Goal: Transaction & Acquisition: Subscribe to service/newsletter

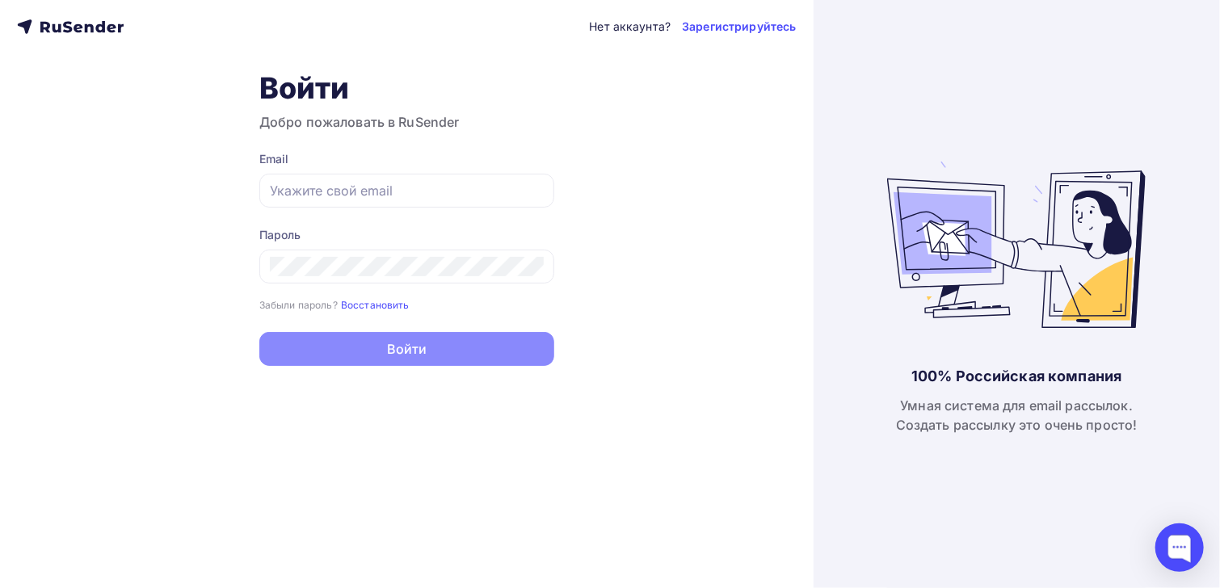
type input "[EMAIL_ADDRESS][DOMAIN_NAME]"
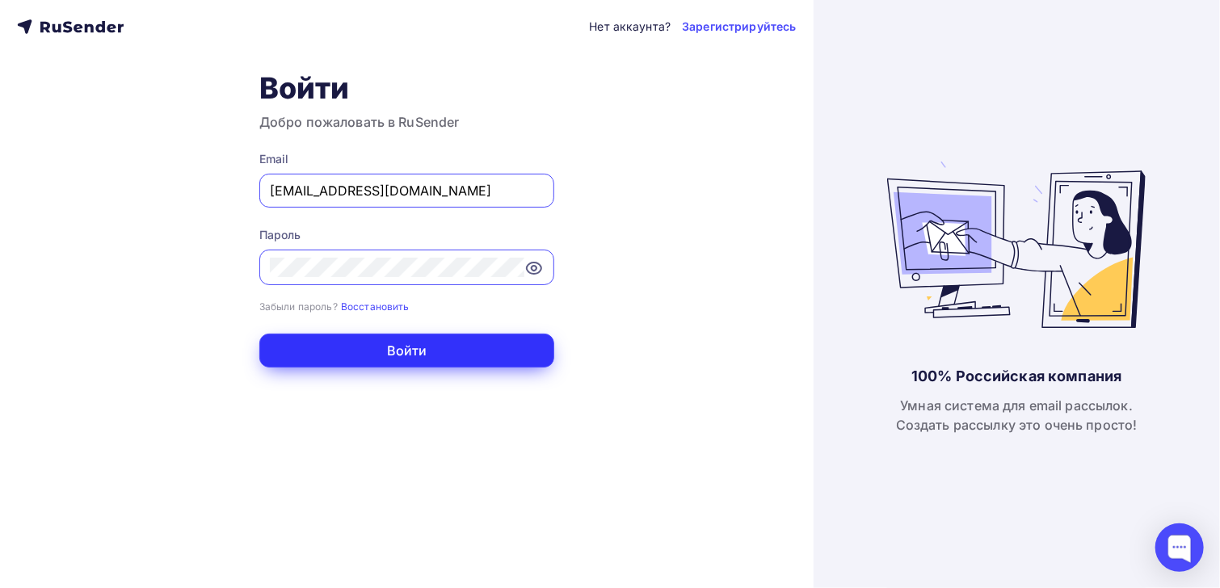
click at [465, 351] on button "Войти" at bounding box center [406, 351] width 295 height 34
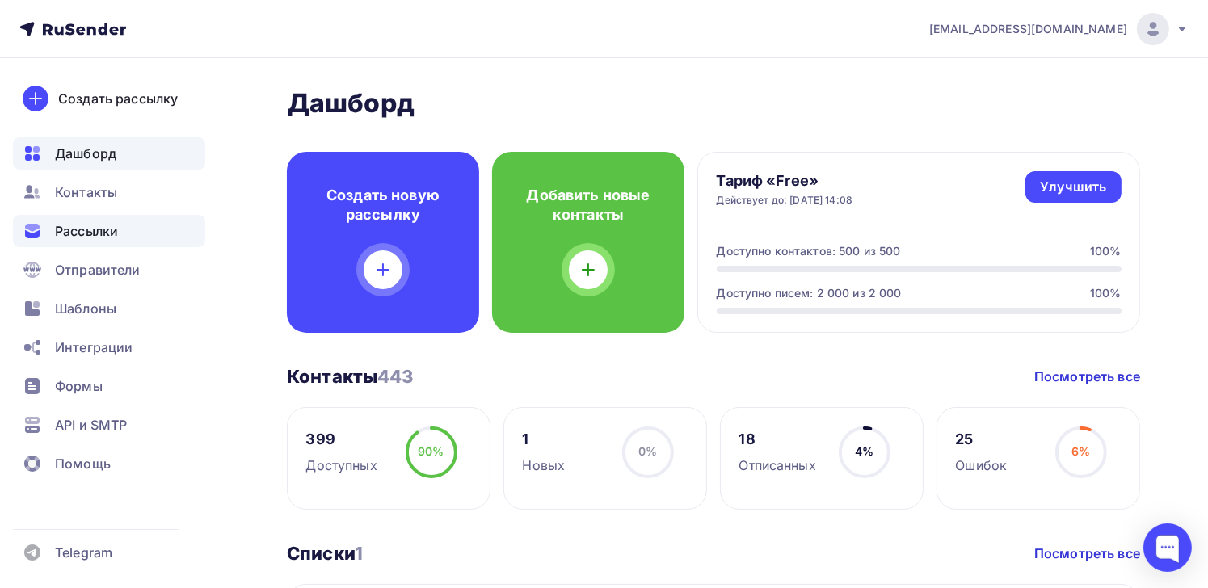
click at [90, 237] on span "Рассылки" at bounding box center [86, 230] width 63 height 19
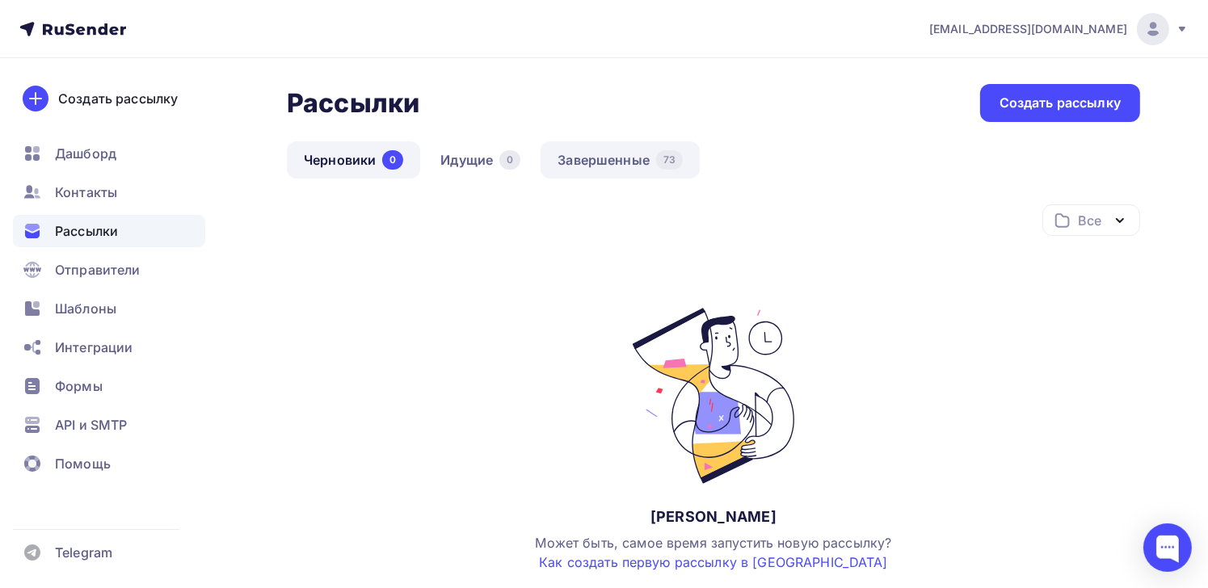
click at [606, 169] on link "Завершенные 73" at bounding box center [619, 159] width 159 height 37
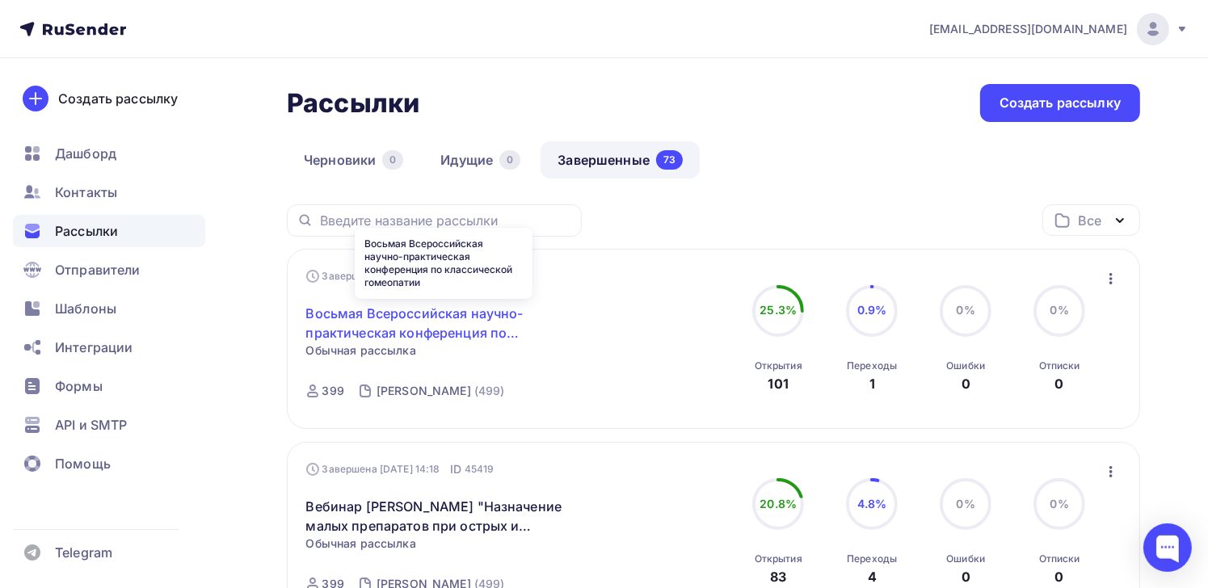
click at [427, 330] on link "Восьмая Всероссийская научно-практическая конференция по классической гомеопатии" at bounding box center [444, 323] width 277 height 39
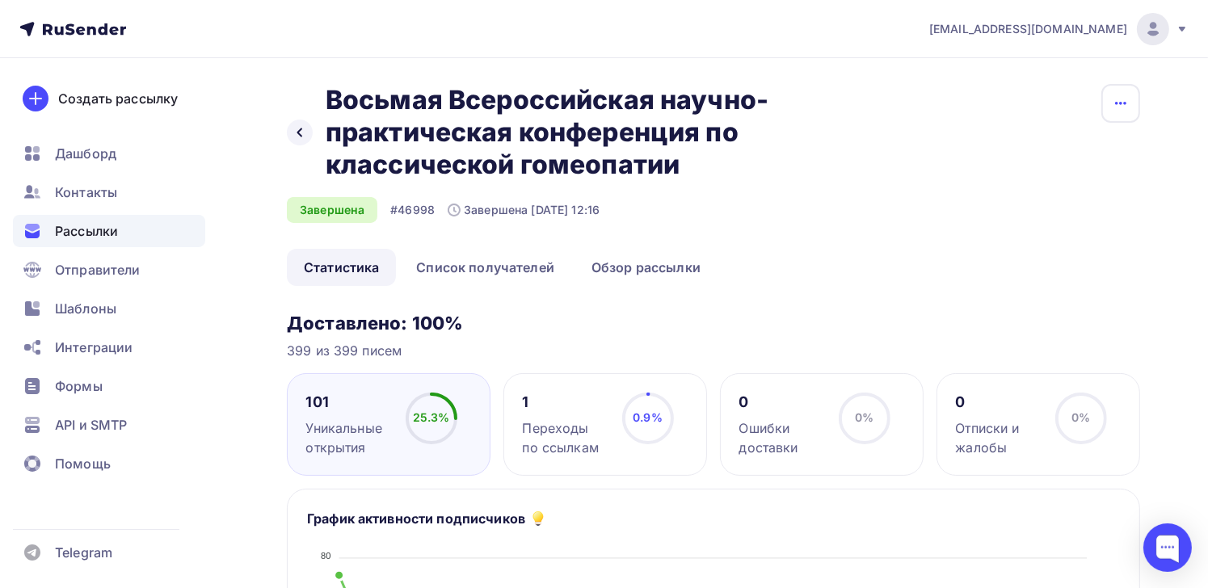
click at [1124, 109] on icon "button" at bounding box center [1120, 103] width 19 height 19
click at [92, 232] on span "Рассылки" at bounding box center [86, 230] width 63 height 19
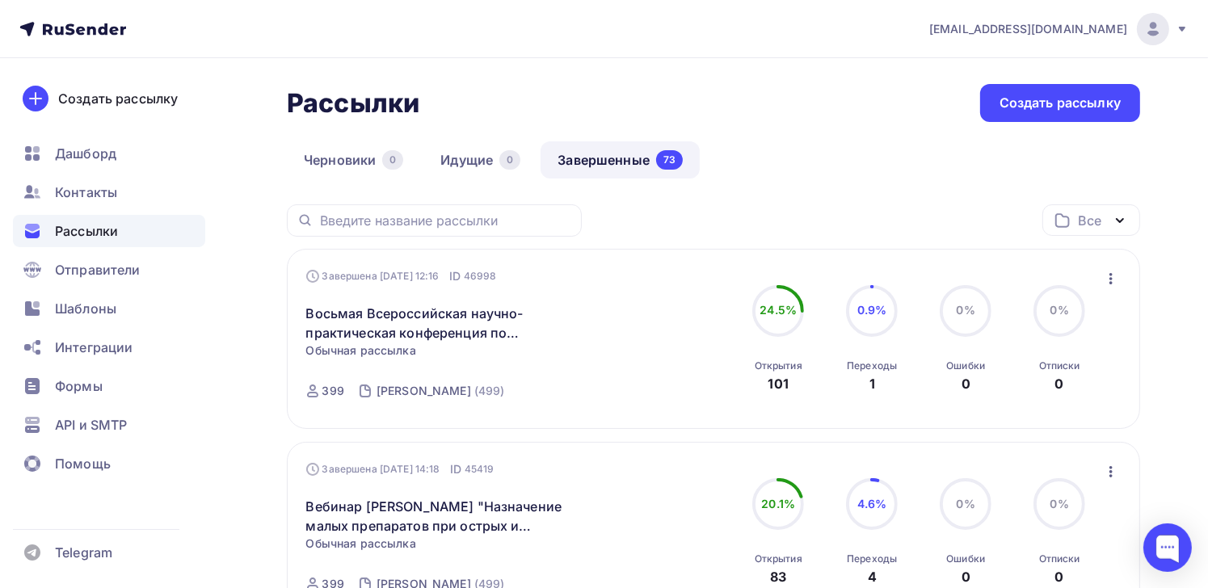
click at [1112, 279] on icon "button" at bounding box center [1110, 278] width 19 height 19
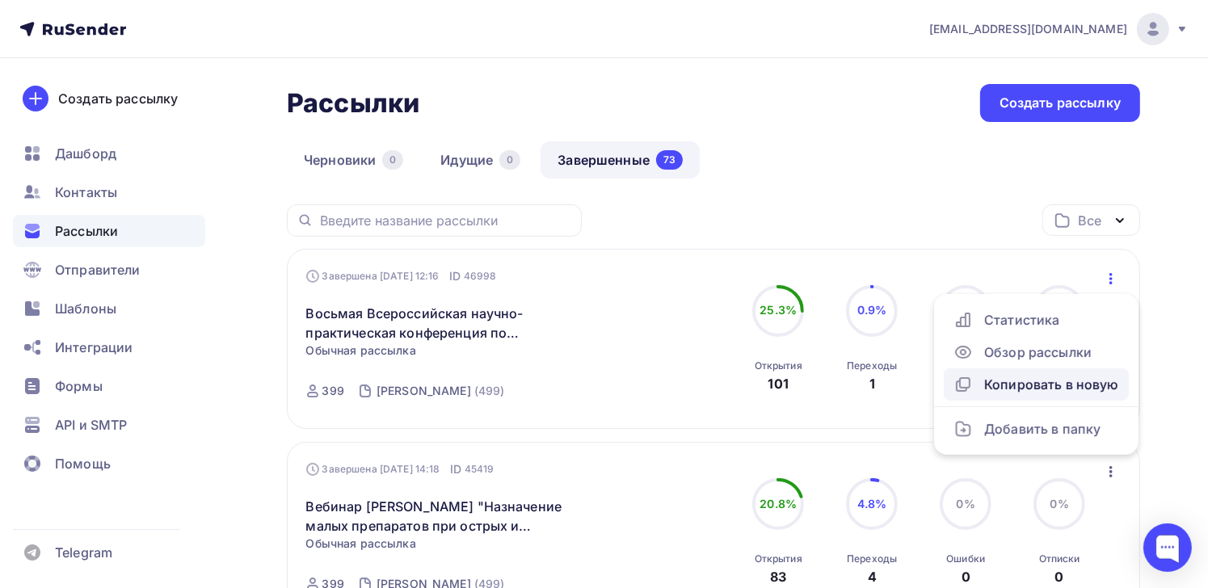
click at [1081, 389] on div "Копировать в новую" at bounding box center [1036, 384] width 166 height 19
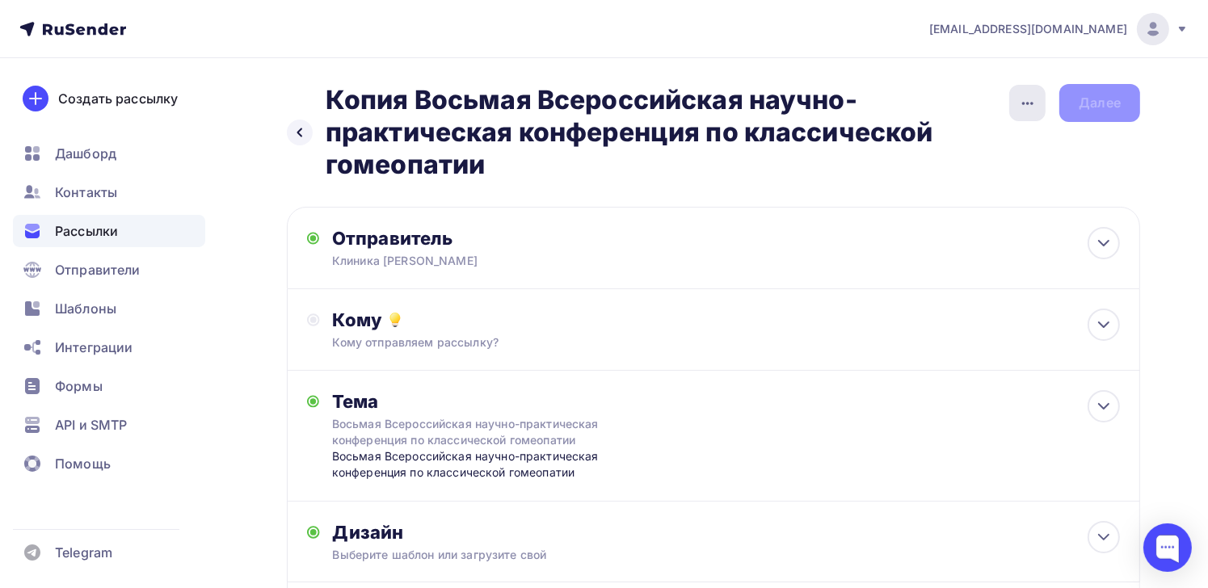
click at [1023, 106] on icon "button" at bounding box center [1027, 103] width 19 height 19
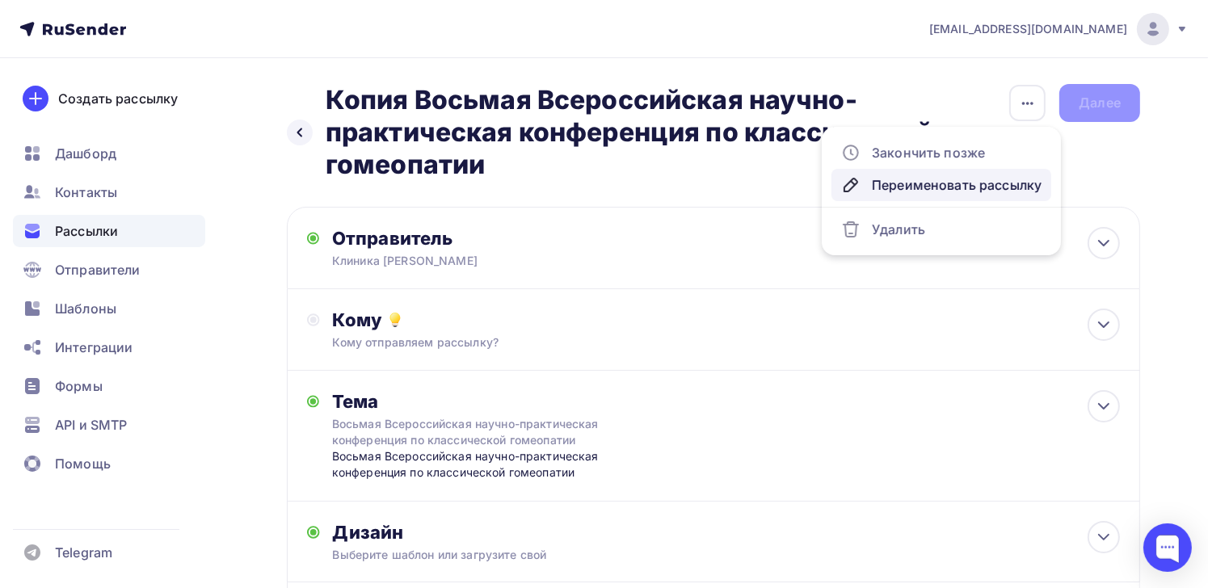
click at [905, 181] on div "Переименовать рассылку" at bounding box center [941, 184] width 200 height 19
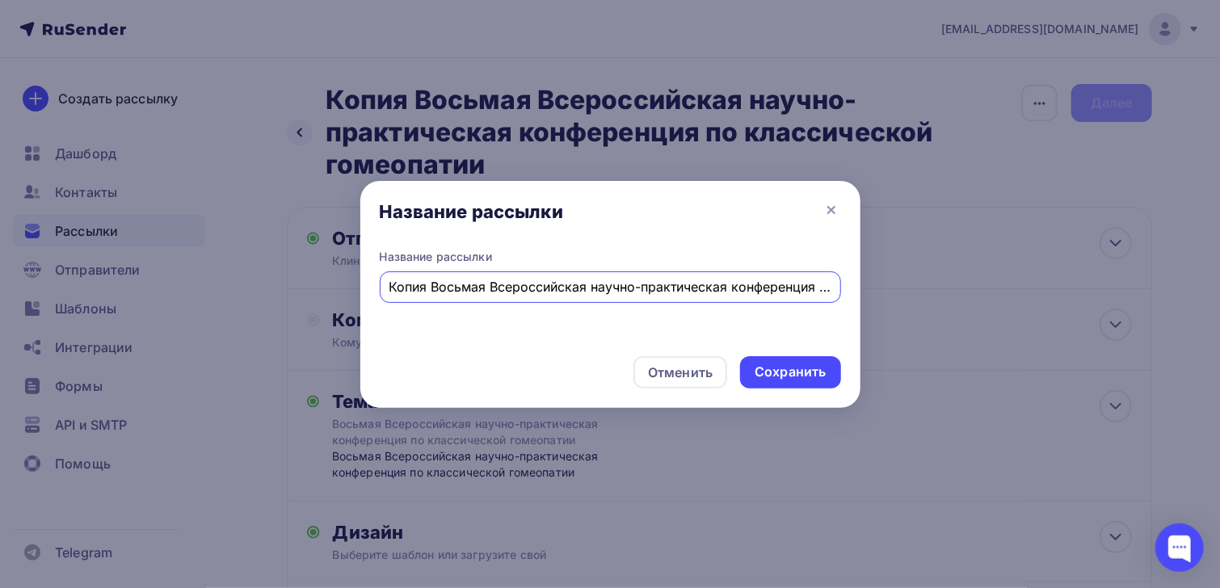
scroll to position [0, 174]
click at [412, 288] on input "Копия Восьмая Всероссийская научно-практическая конференция по классической гом…" at bounding box center [610, 286] width 443 height 19
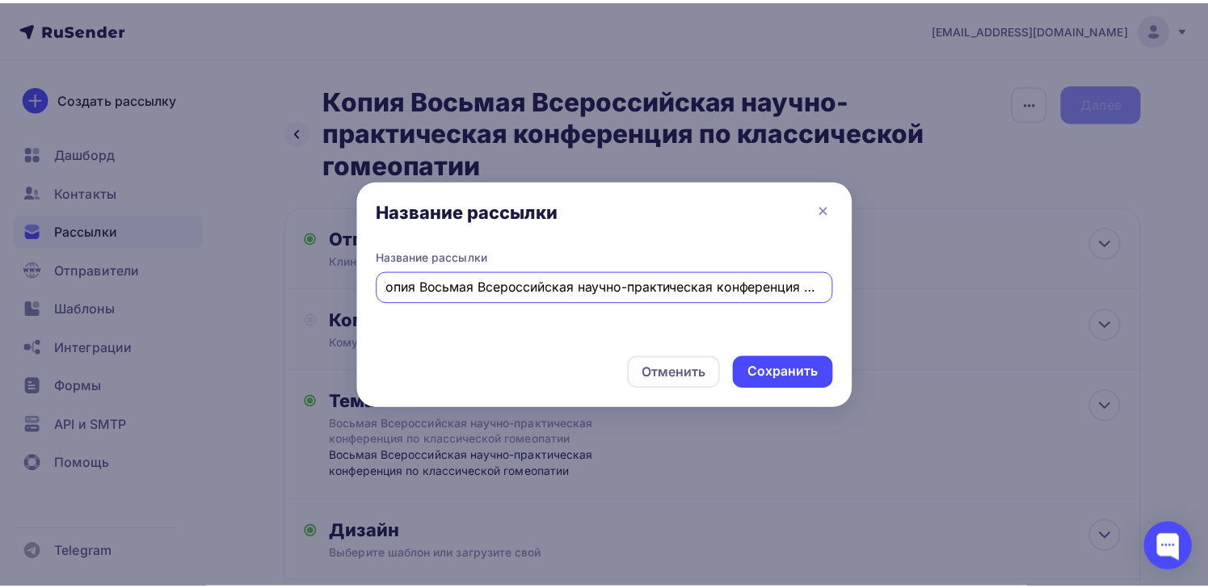
scroll to position [0, 0]
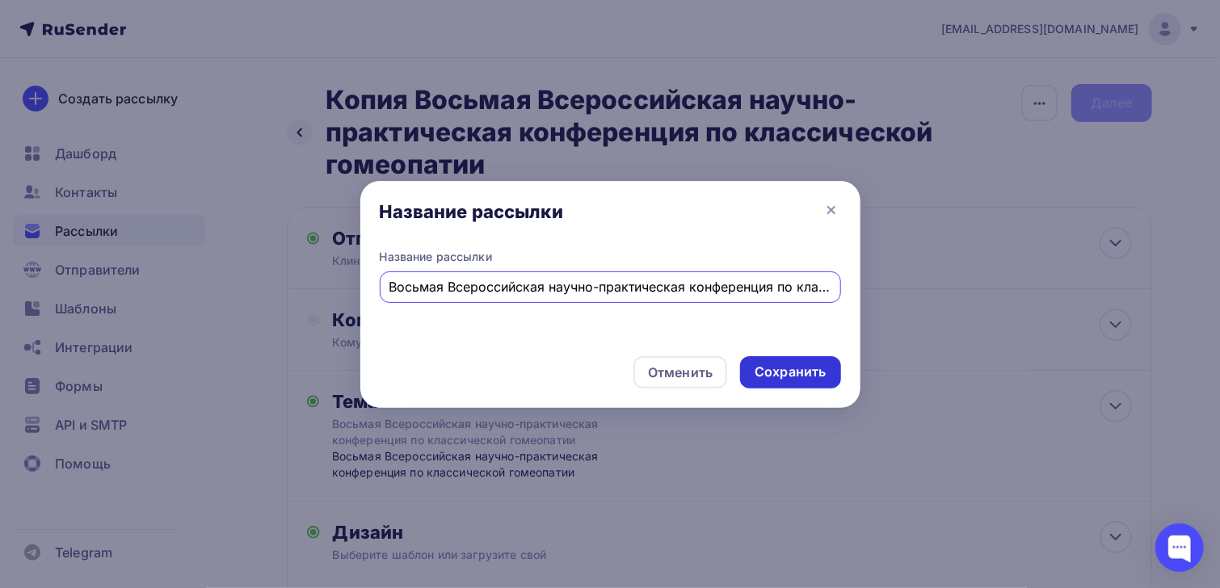
type input "Восьмая Всероссийская научно-практическая конференция по классической гомеопатии"
click at [792, 371] on div "Сохранить" at bounding box center [789, 372] width 71 height 19
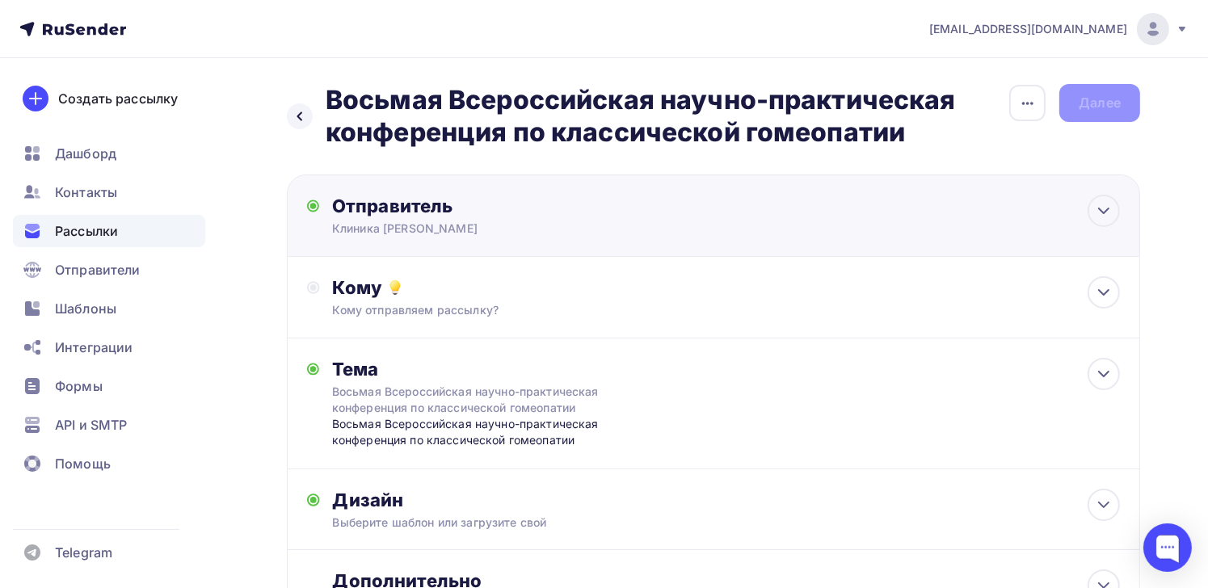
click at [493, 212] on div "Отправитель" at bounding box center [507, 206] width 350 height 23
type input "Клиника [PERSON_NAME]"
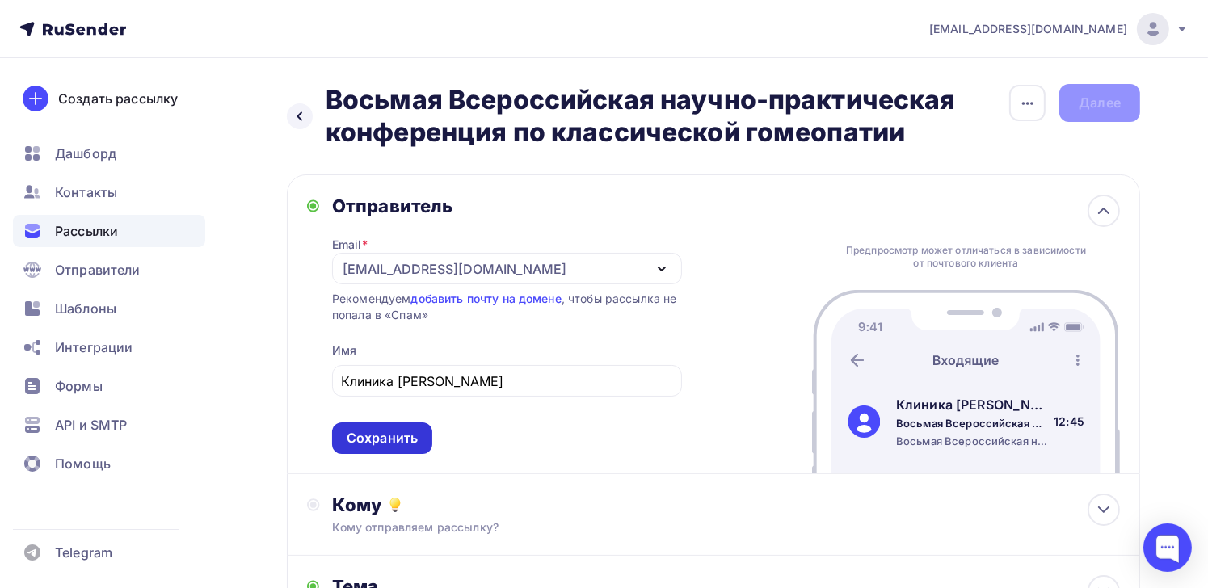
click at [385, 449] on div "Сохранить" at bounding box center [382, 438] width 100 height 32
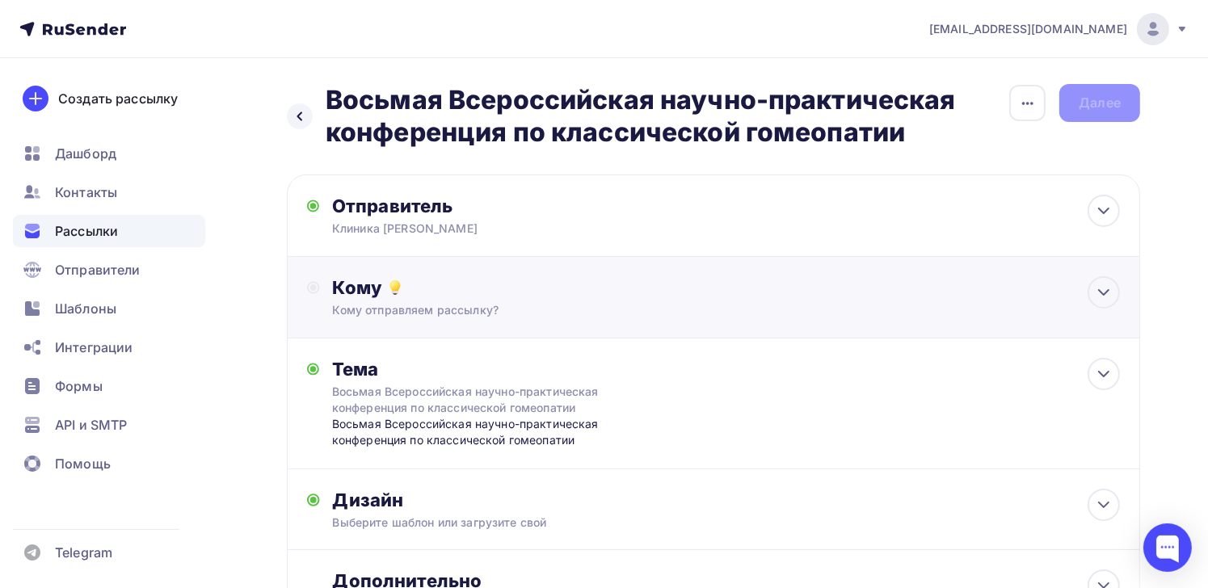
click at [435, 298] on div "Кому" at bounding box center [727, 287] width 788 height 23
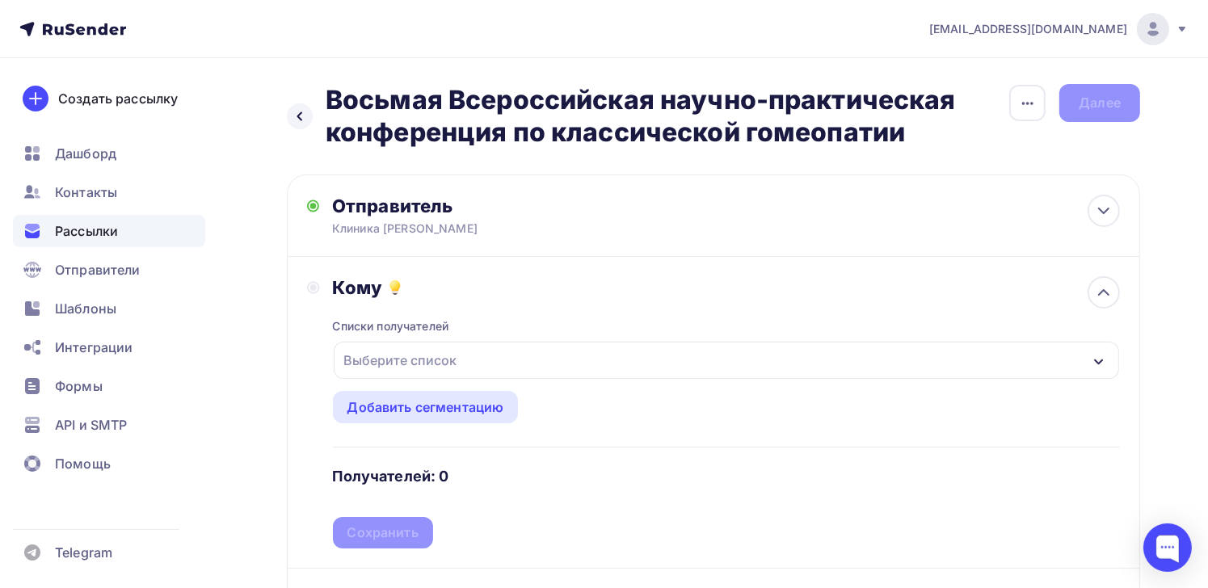
click at [418, 360] on div "Выберите список" at bounding box center [401, 360] width 126 height 29
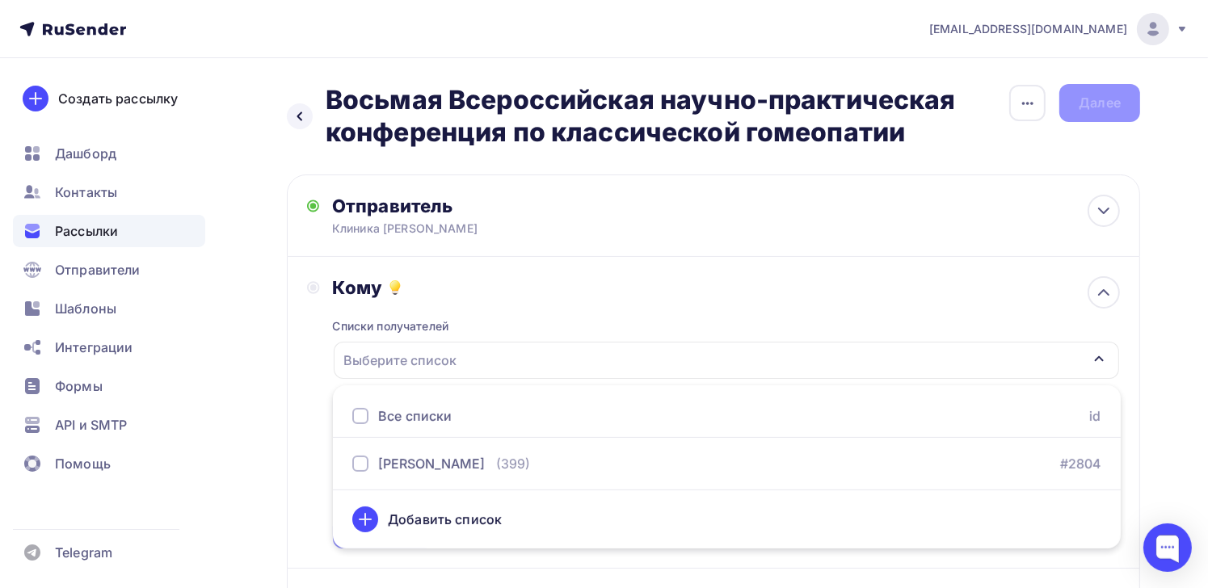
click at [411, 414] on div "Все списки" at bounding box center [415, 415] width 74 height 19
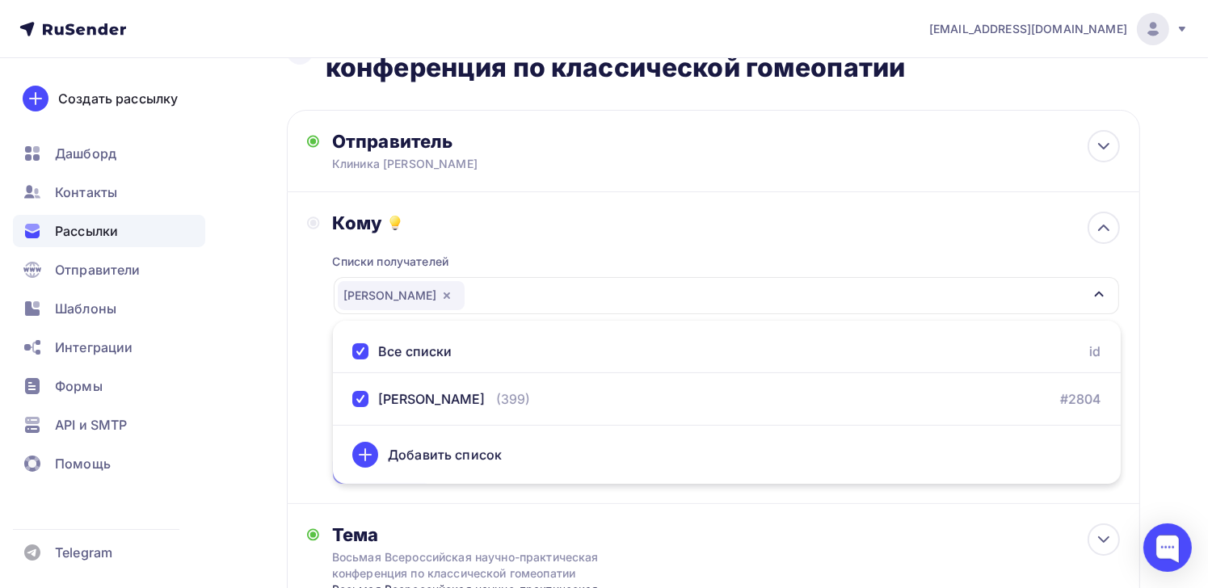
scroll to position [162, 0]
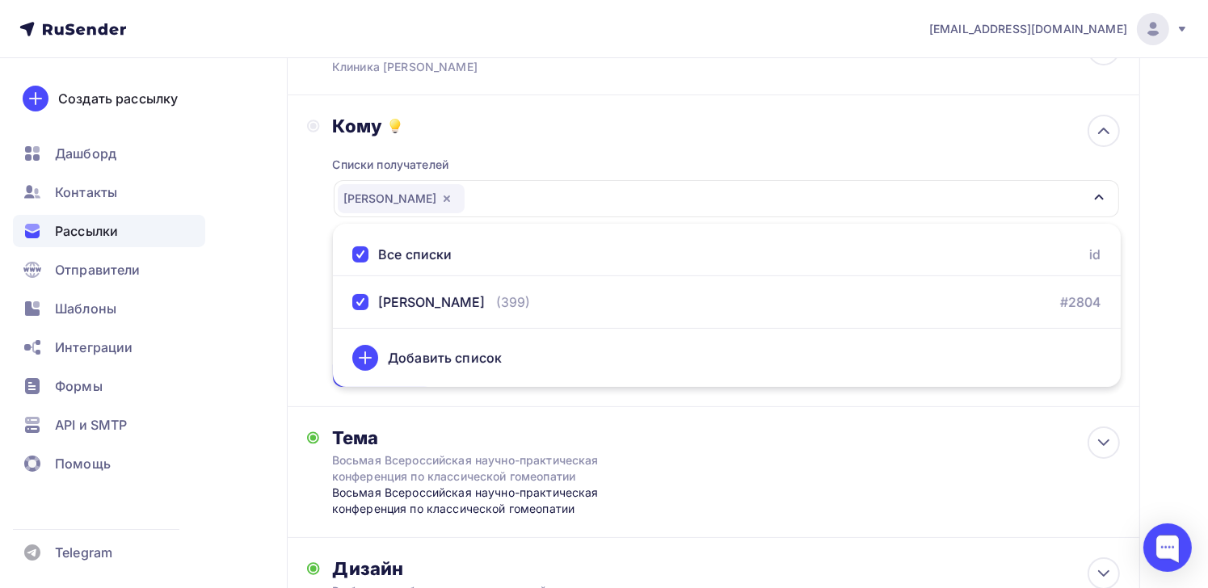
click at [440, 197] on icon "button" at bounding box center [446, 198] width 13 height 13
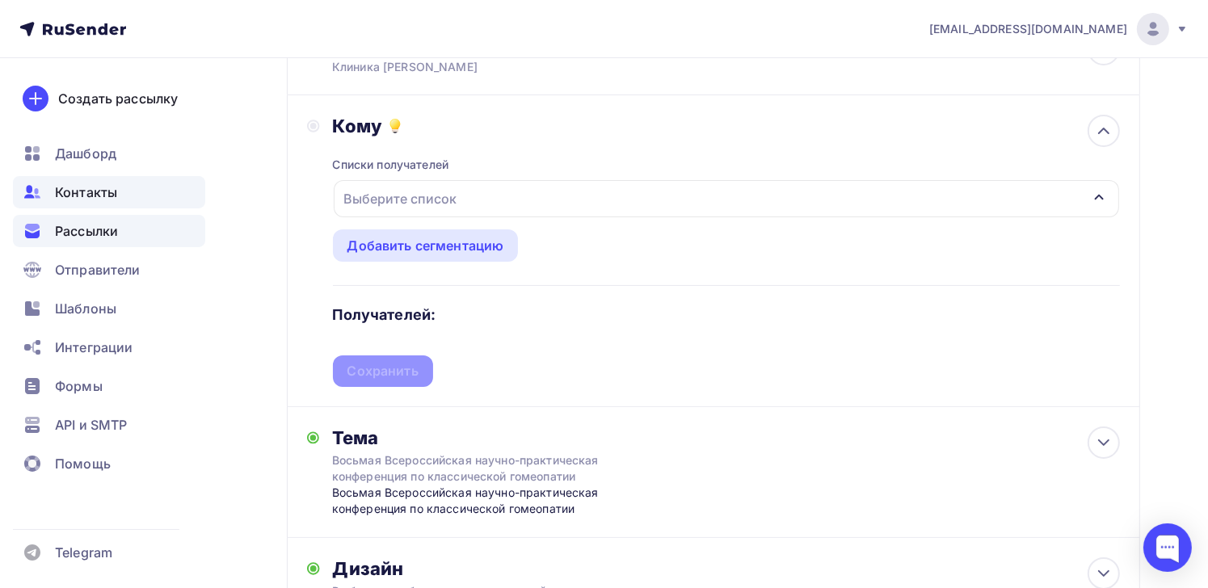
click at [126, 195] on div "Контакты" at bounding box center [109, 192] width 192 height 32
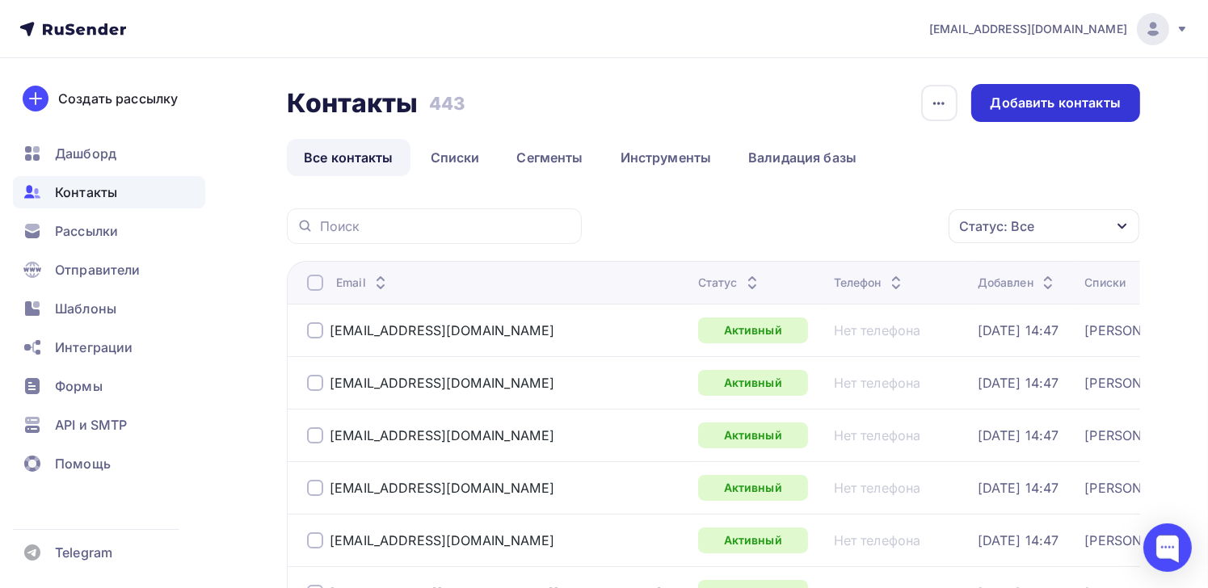
click at [1021, 99] on div "Добавить контакты" at bounding box center [1055, 103] width 130 height 19
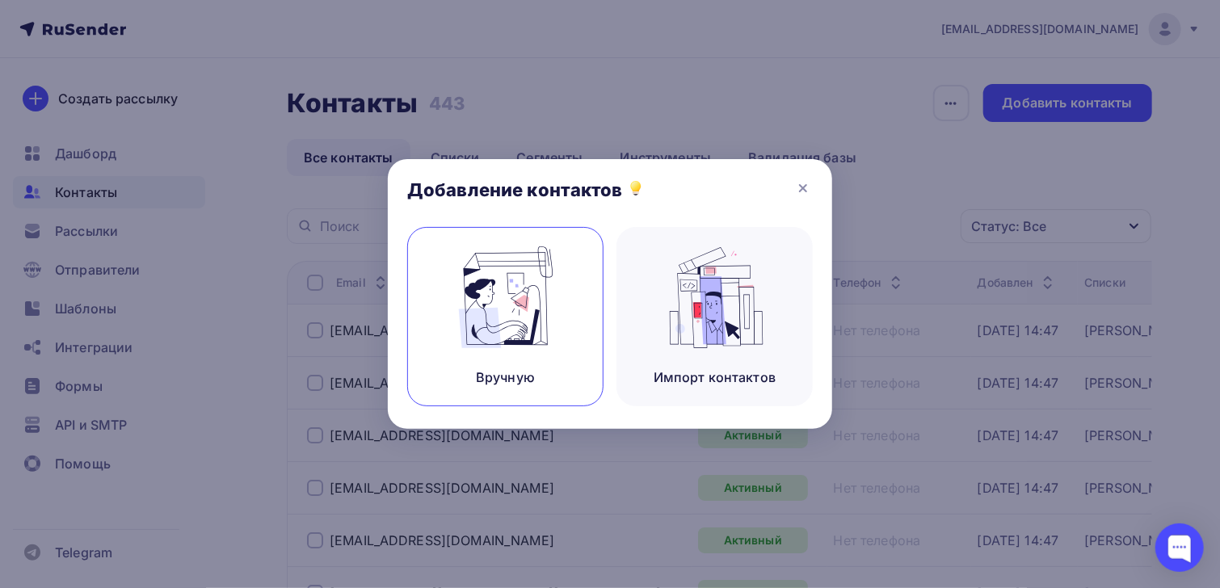
click at [507, 296] on img at bounding box center [506, 297] width 108 height 102
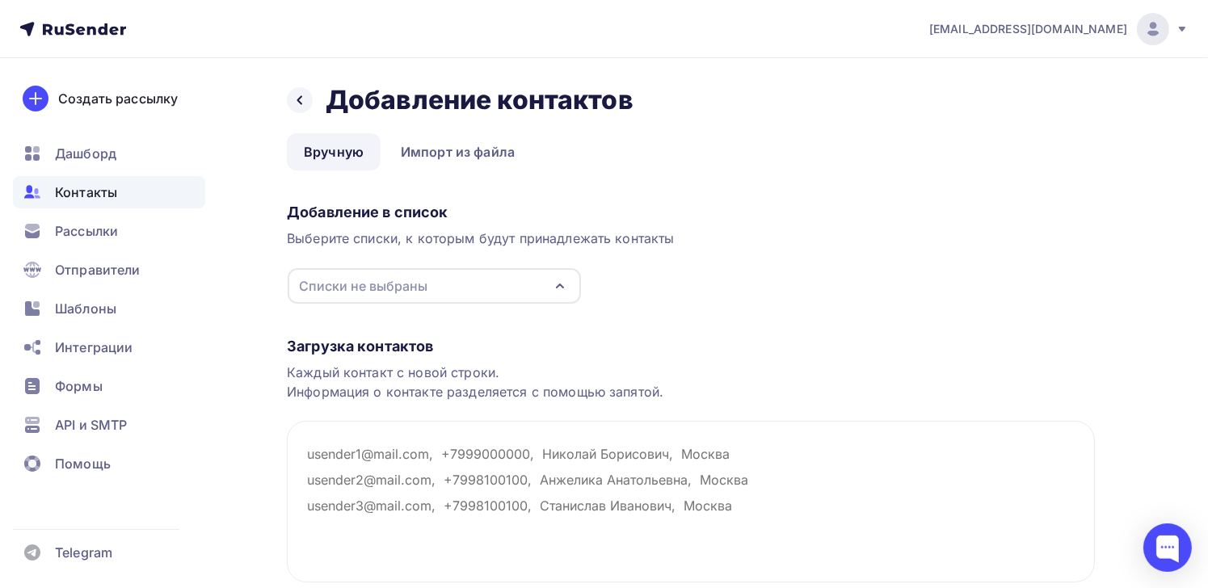
click at [351, 284] on div "Списки не выбраны" at bounding box center [363, 285] width 128 height 19
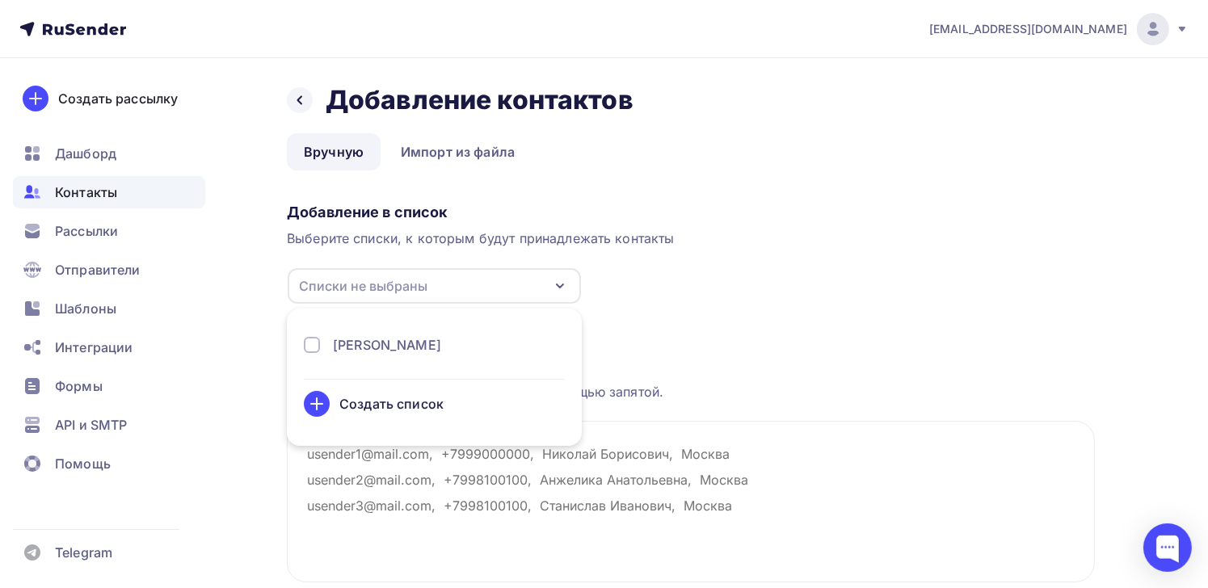
click at [355, 351] on div "[PERSON_NAME]" at bounding box center [387, 344] width 108 height 19
click at [656, 413] on div "Загрузка контактов Каждый контакт с новой строки. Информация о контакте разделя…" at bounding box center [691, 476] width 808 height 342
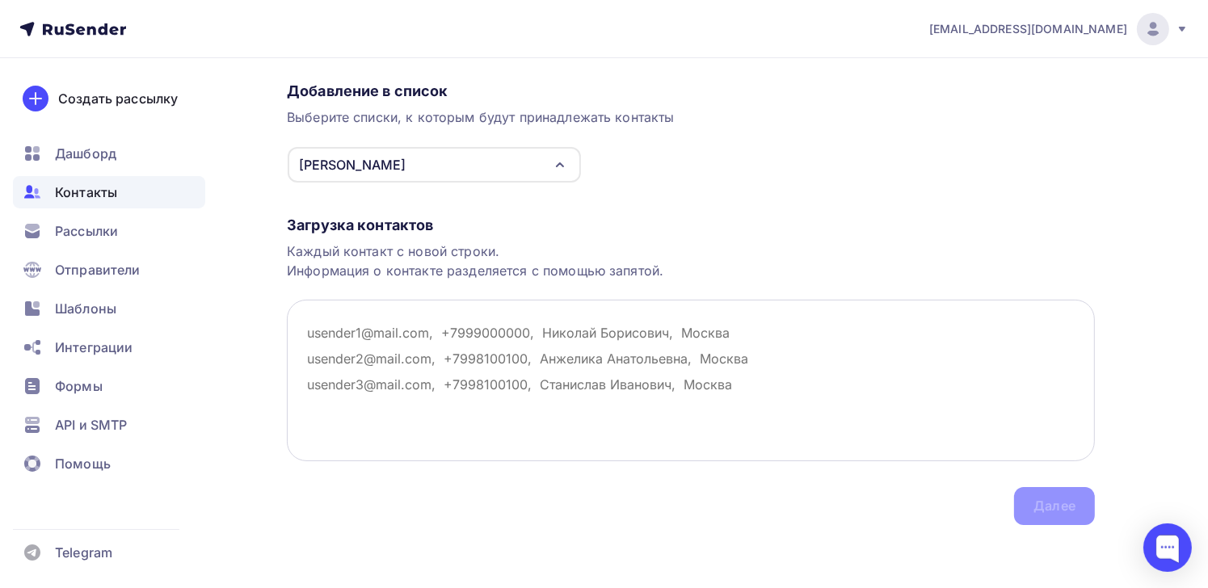
scroll to position [122, 0]
click at [333, 330] on textarea at bounding box center [691, 380] width 808 height 162
paste textarea "[PERSON_NAME]"
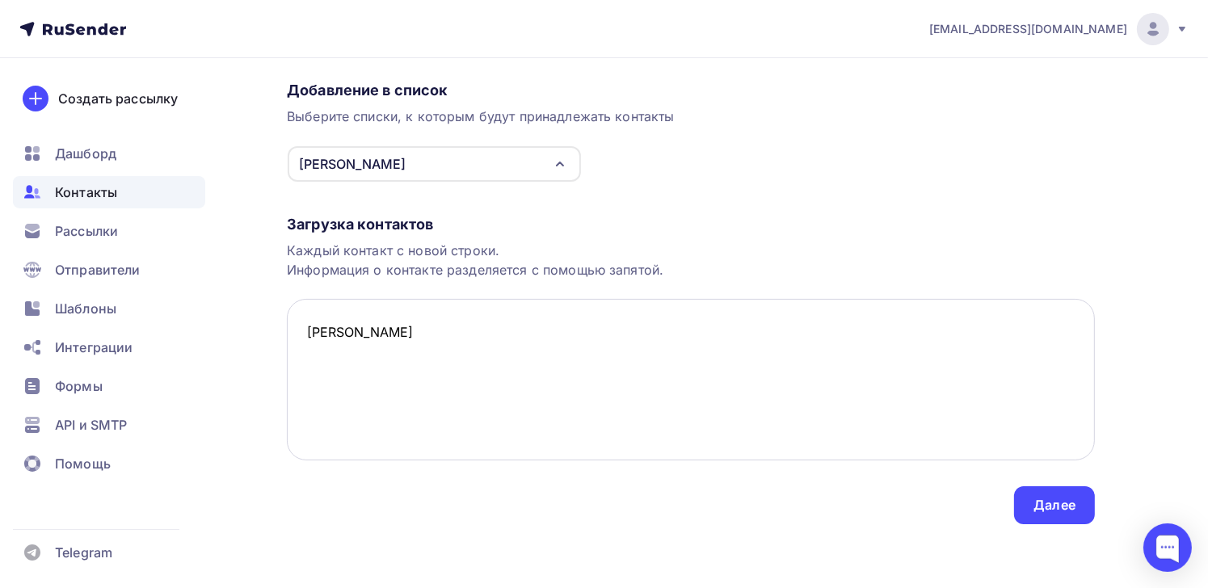
click at [308, 337] on textarea "[PERSON_NAME]" at bounding box center [691, 380] width 808 height 162
paste textarea "[EMAIL_ADDRESS][DOMAIN_NAME]"
type textarea "[EMAIL_ADDRESS][DOMAIN_NAME], [PERSON_NAME]"
click at [1058, 513] on div "Далее" at bounding box center [1054, 505] width 42 height 19
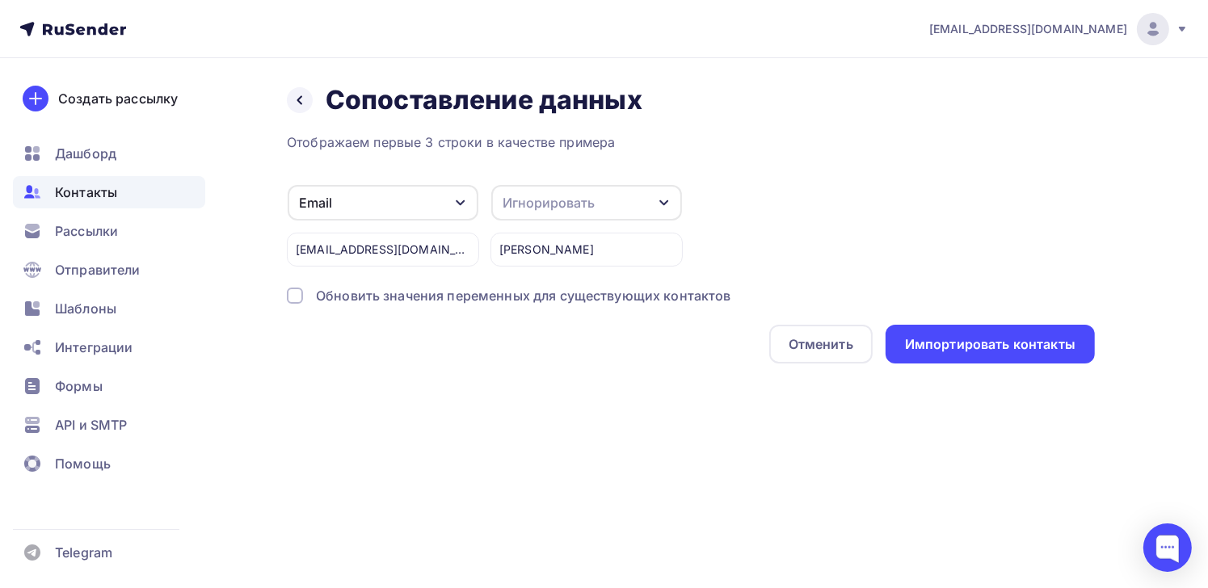
scroll to position [0, 0]
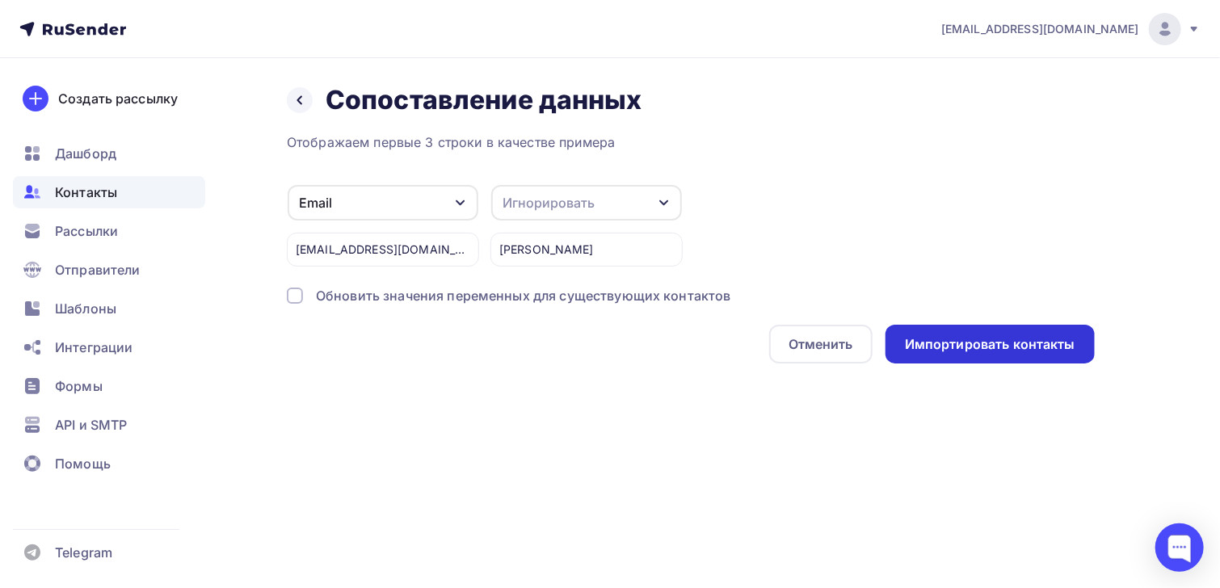
click at [1011, 350] on div "Импортировать контакты" at bounding box center [990, 344] width 170 height 19
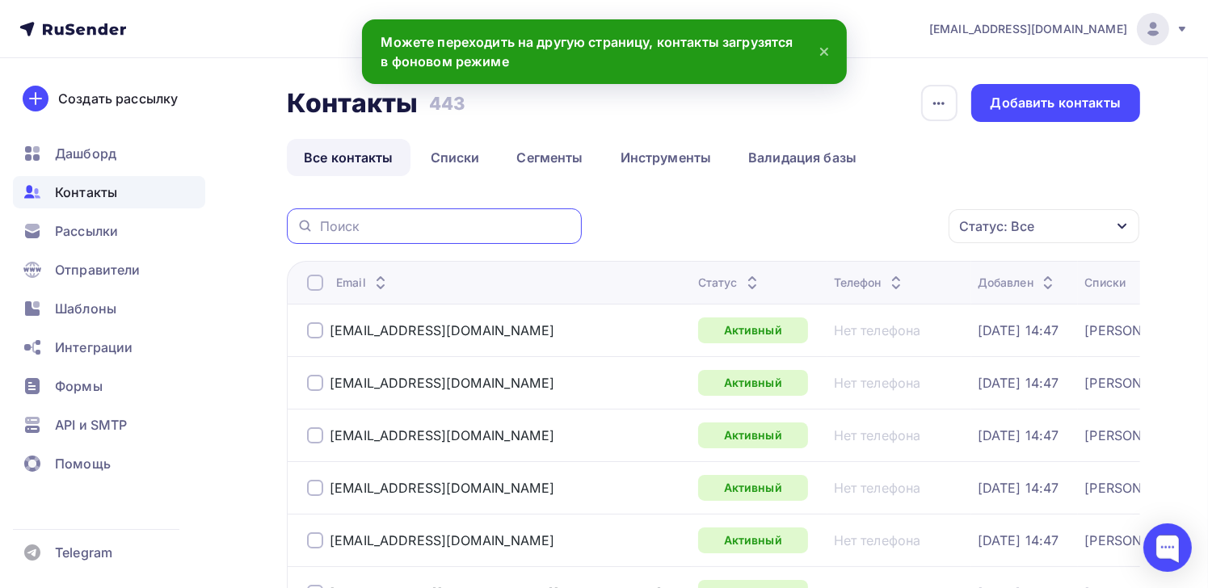
click at [413, 227] on input "text" at bounding box center [446, 226] width 252 height 18
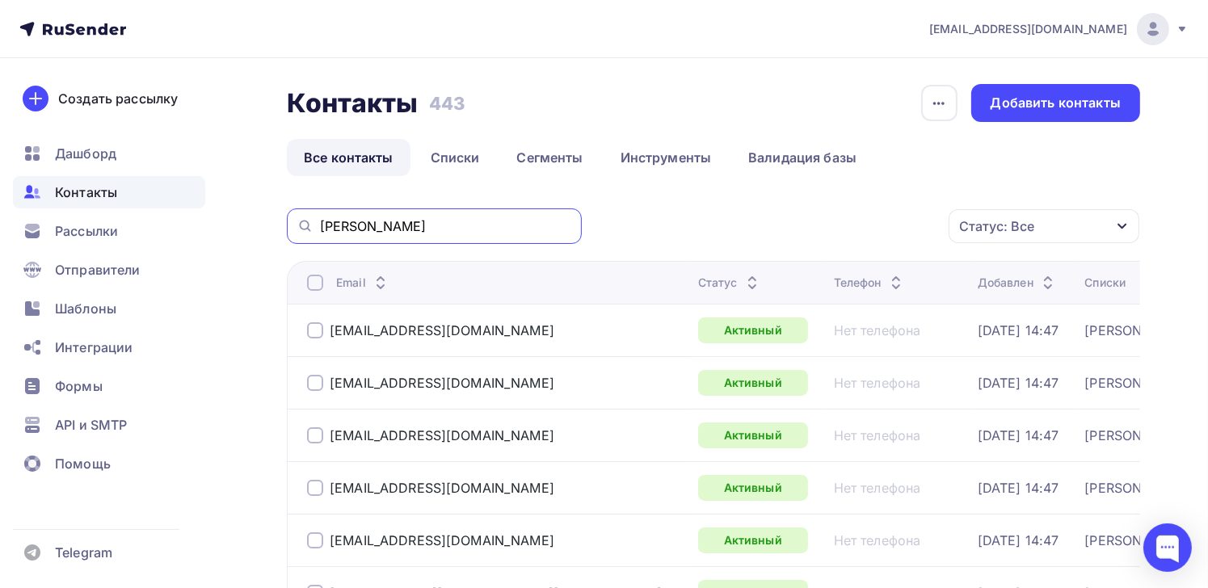
type input "[PERSON_NAME]"
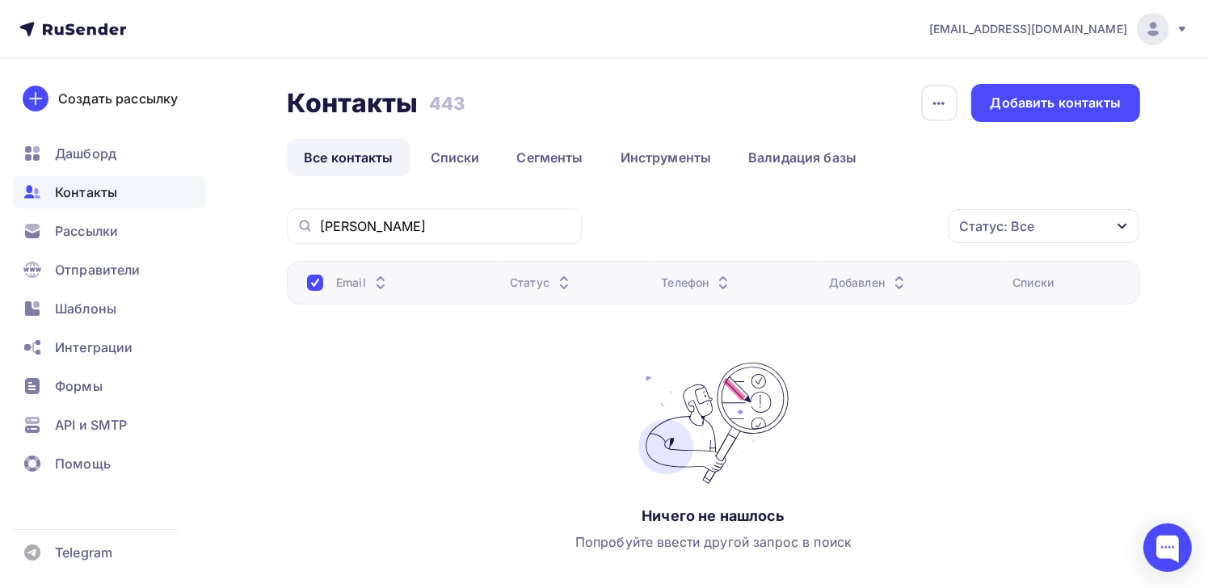
click at [352, 158] on link "Все контакты" at bounding box center [349, 157] width 124 height 37
click at [1008, 109] on div "Добавить контакты" at bounding box center [1055, 103] width 130 height 19
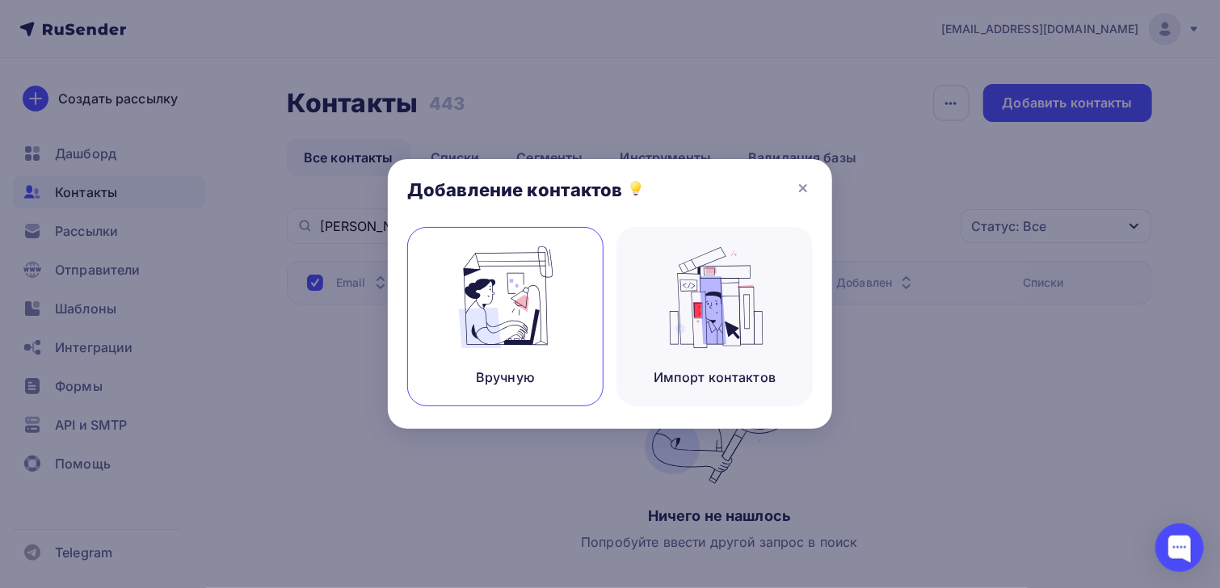
click at [524, 335] on img at bounding box center [506, 297] width 108 height 102
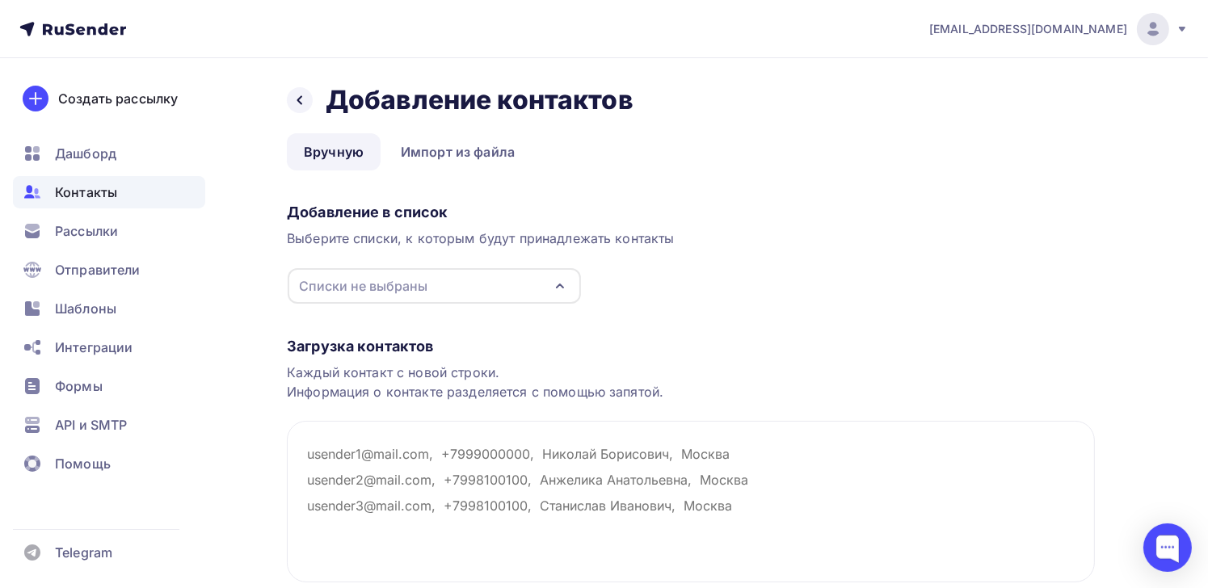
click at [456, 290] on div "Списки не выбраны" at bounding box center [434, 286] width 293 height 36
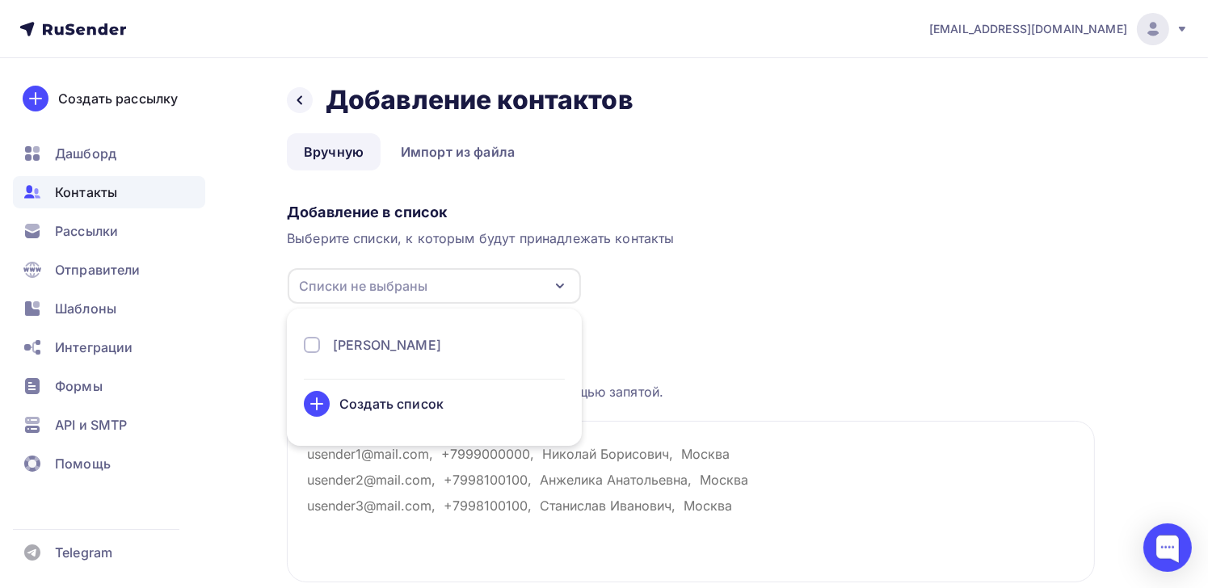
click at [323, 343] on div "[PERSON_NAME]" at bounding box center [434, 344] width 261 height 19
click at [818, 435] on textarea at bounding box center [691, 502] width 808 height 162
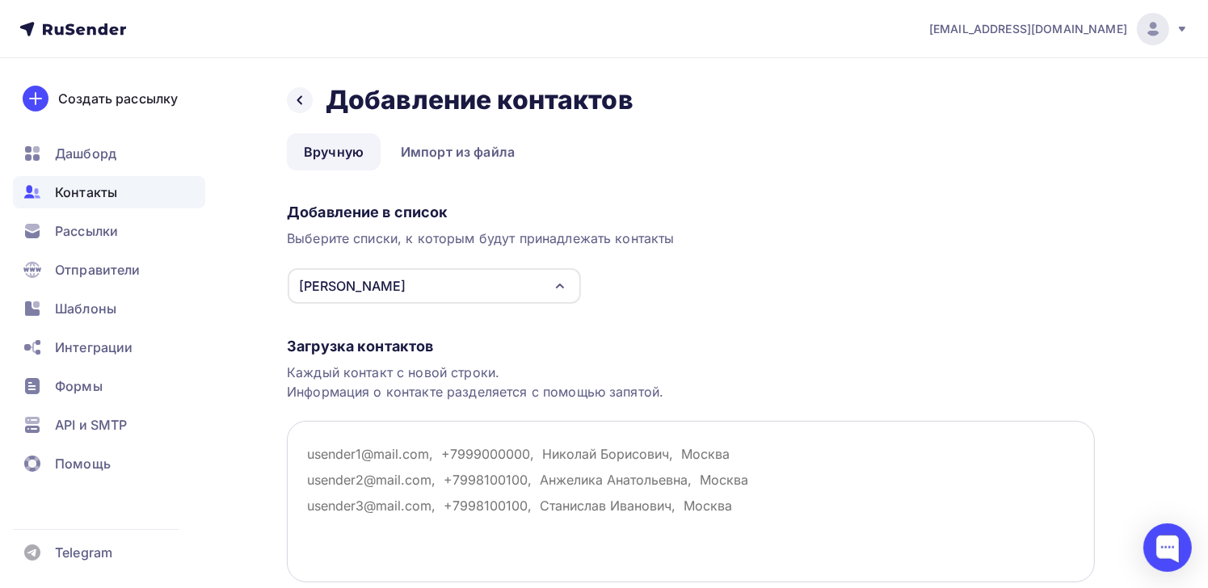
paste textarea "[EMAIL_ADDRESS][DOMAIN_NAME]"
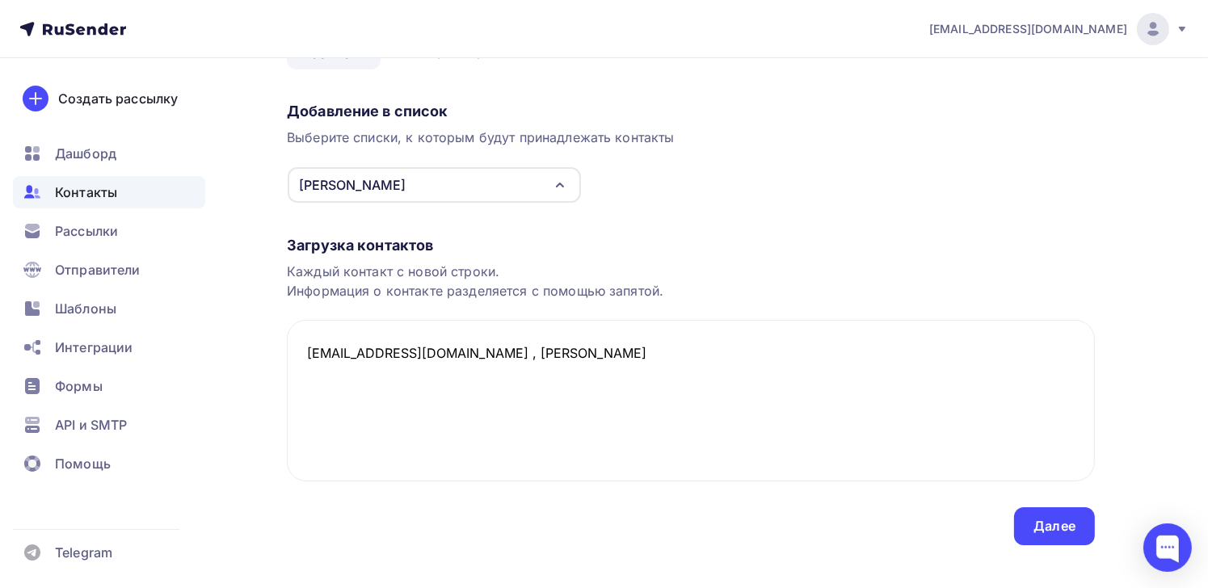
scroll to position [122, 0]
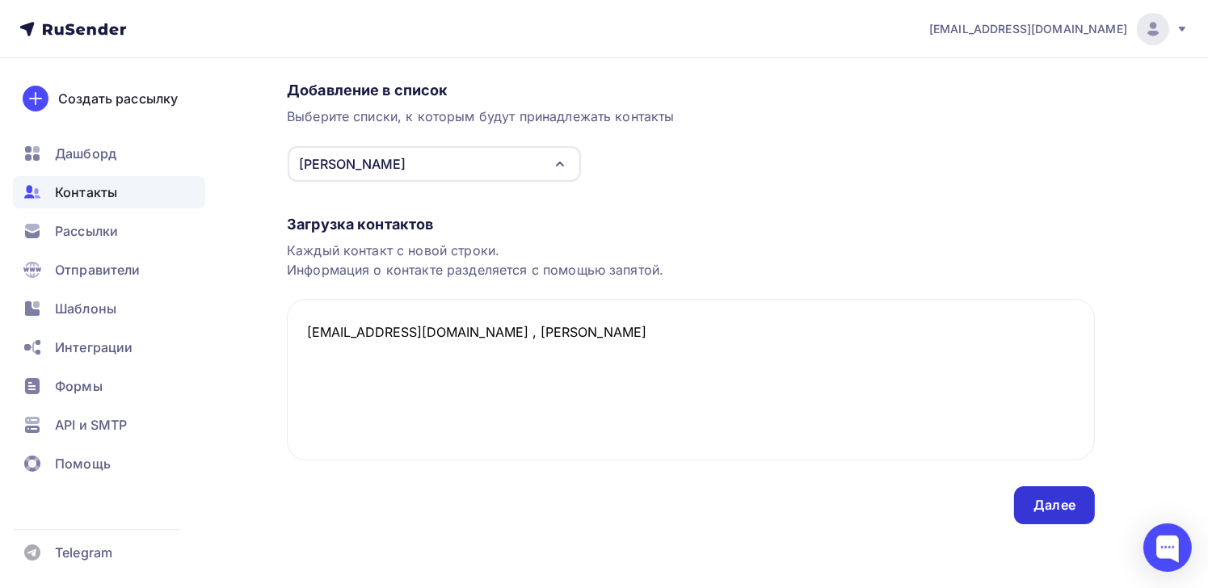
type textarea "[EMAIL_ADDRESS][DOMAIN_NAME] , [PERSON_NAME]"
click at [1068, 511] on div "Далее" at bounding box center [1054, 505] width 42 height 19
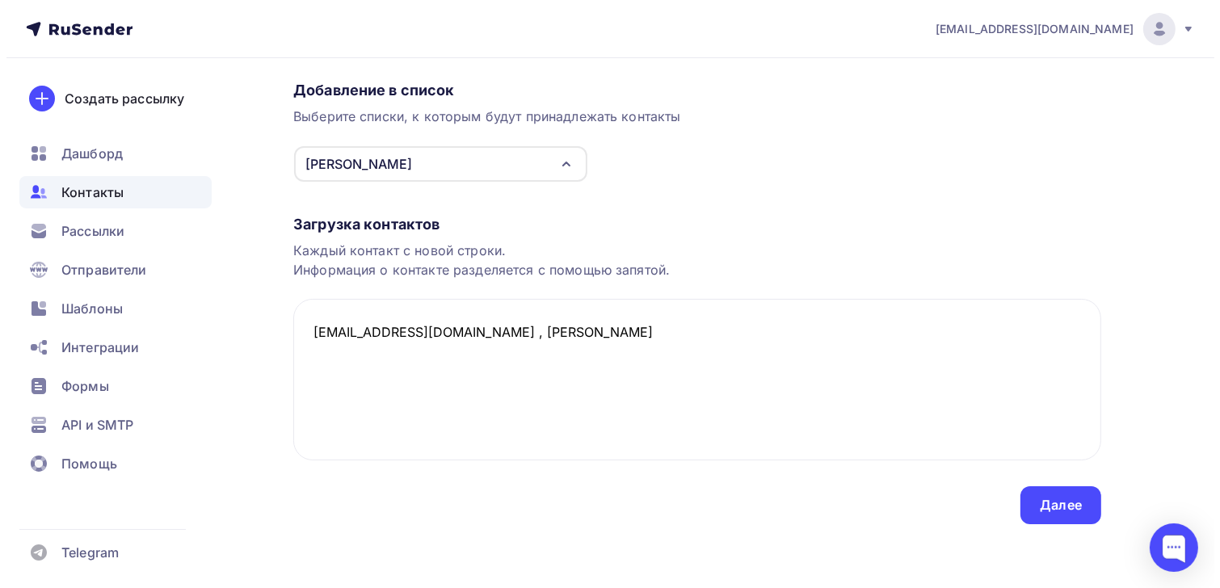
scroll to position [0, 0]
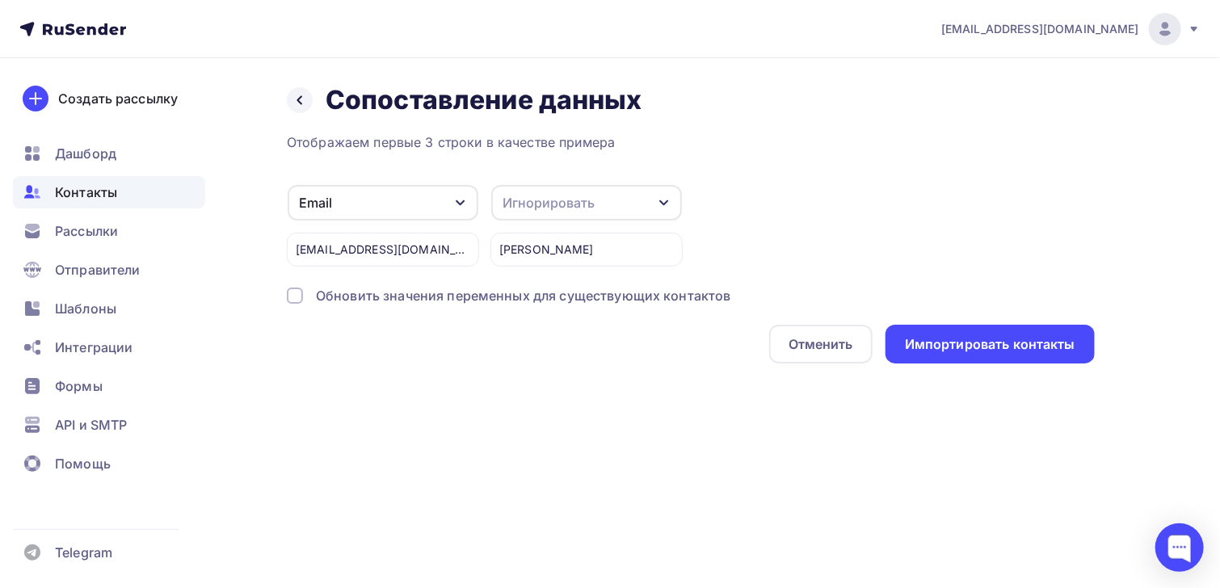
click at [396, 205] on div "Email" at bounding box center [383, 203] width 191 height 36
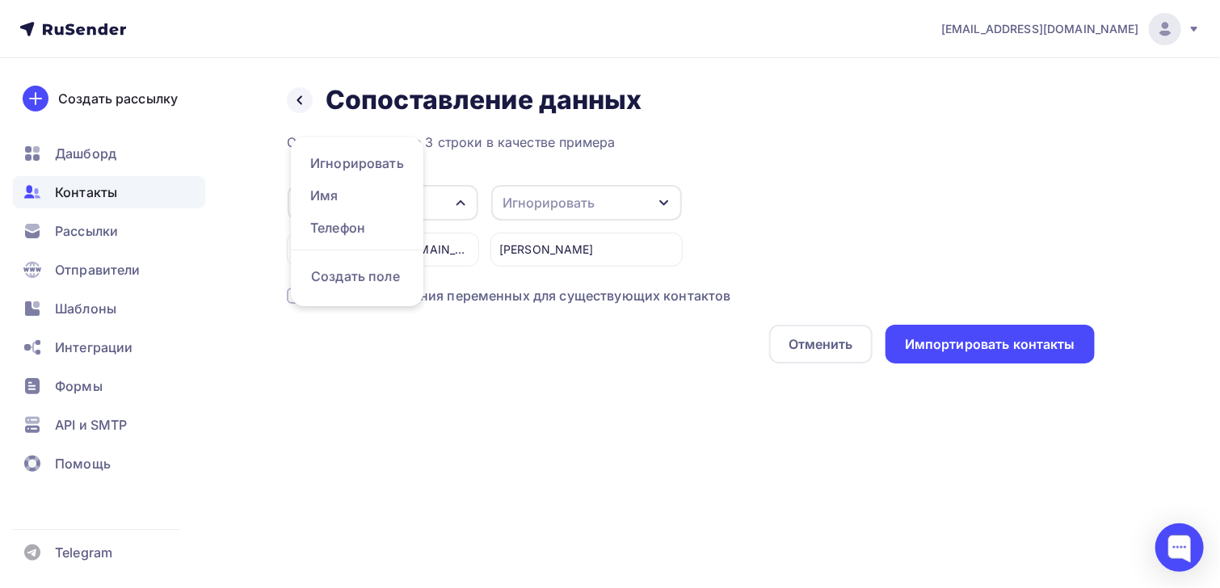
click at [449, 166] on div "Отображаем первые 3 строки в качестве примера Email Игнорировать Имя Телефон Со…" at bounding box center [691, 247] width 808 height 231
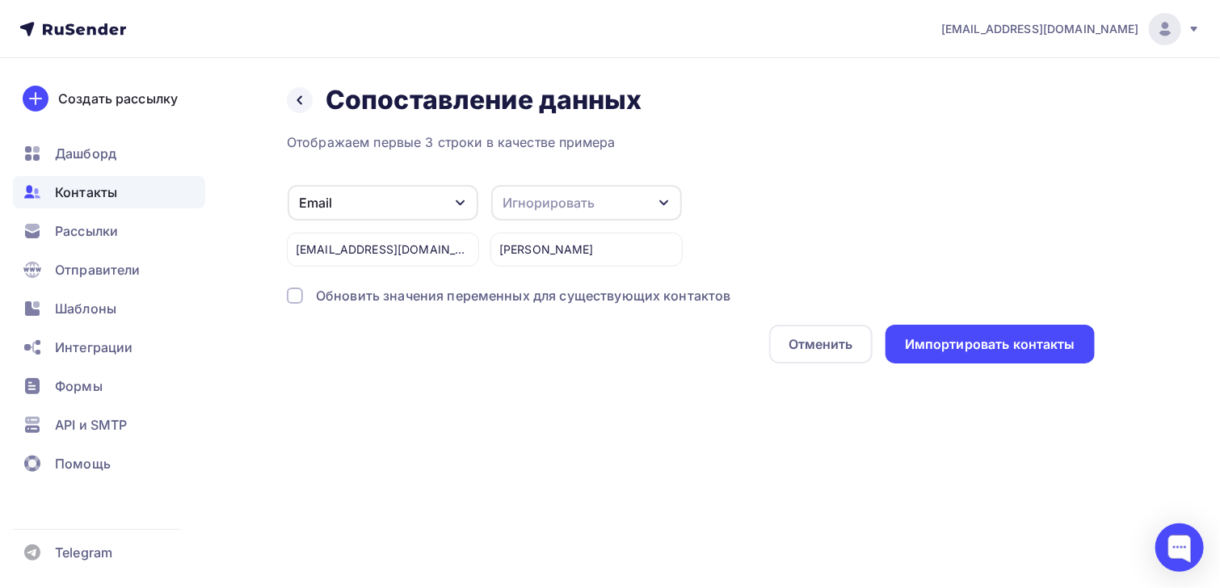
click at [279, 287] on div "Назад Сопоставление данных Сопоставление данных Отображаем первые 3 строки в ка…" at bounding box center [610, 243] width 1220 height 370
click at [297, 294] on div at bounding box center [295, 296] width 16 height 16
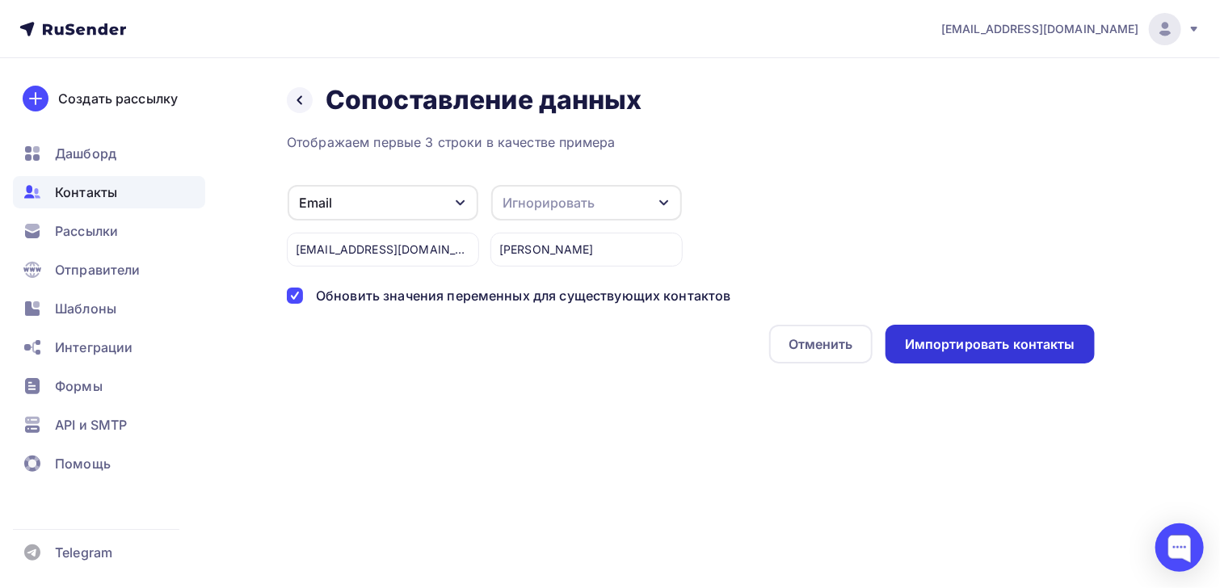
click at [925, 339] on div "Импортировать контакты" at bounding box center [990, 344] width 170 height 19
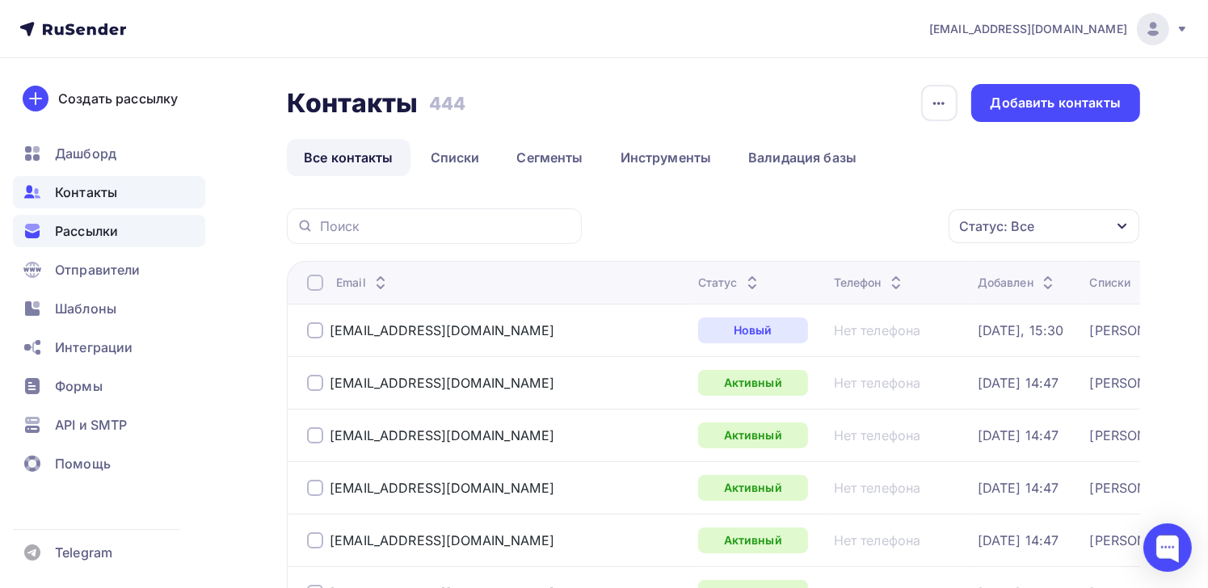
click at [70, 225] on span "Рассылки" at bounding box center [86, 230] width 63 height 19
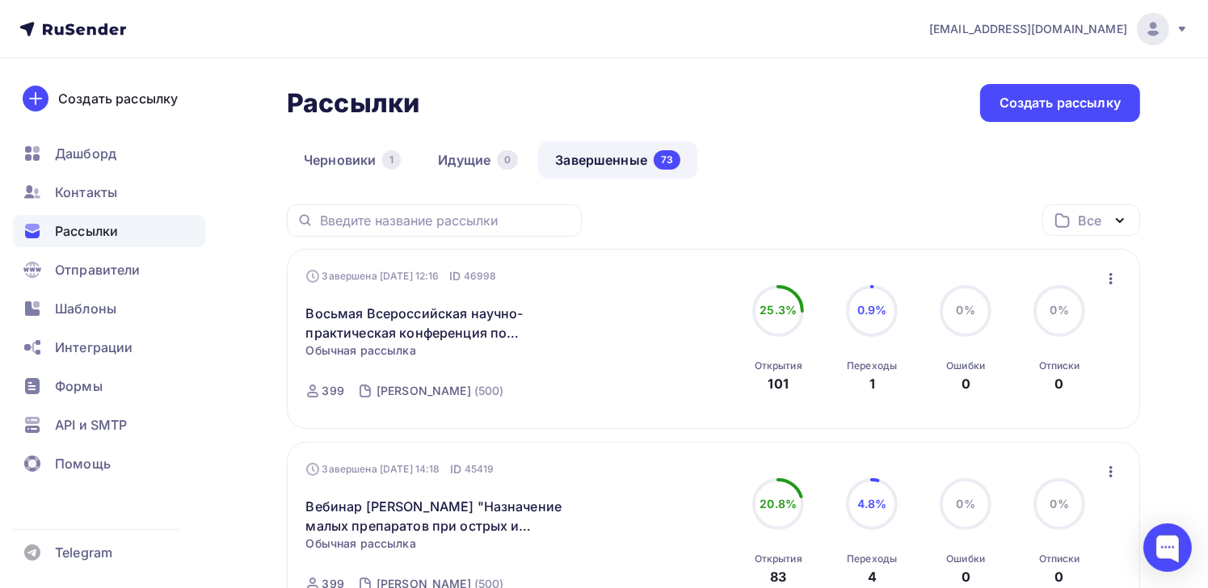
click at [1115, 275] on icon "button" at bounding box center [1110, 278] width 19 height 19
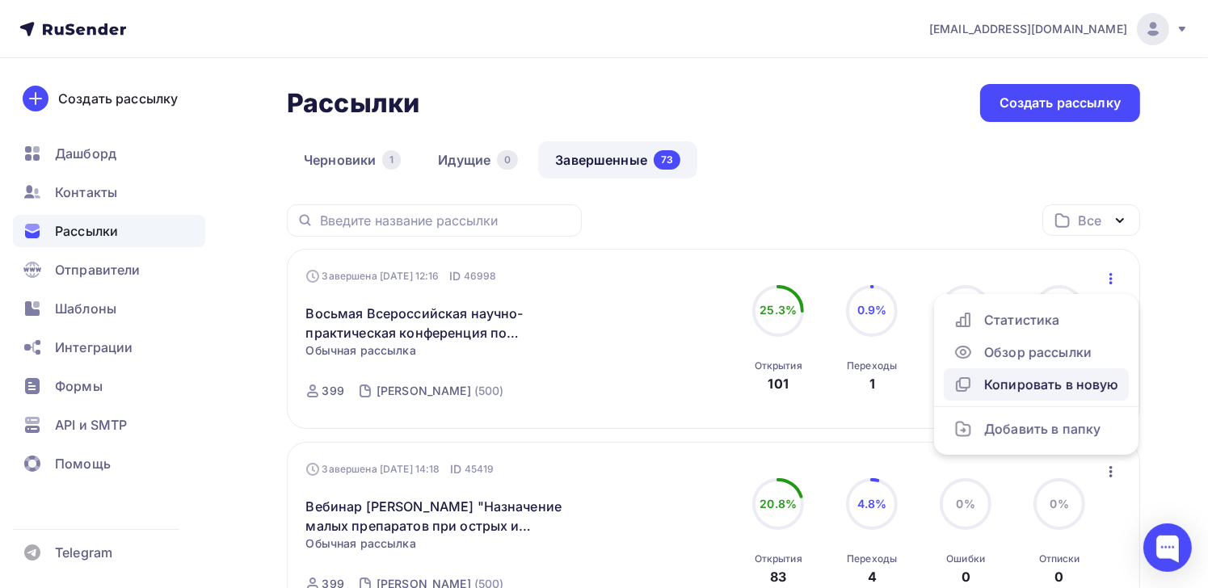
click at [1039, 381] on div "Копировать в новую" at bounding box center [1036, 384] width 166 height 19
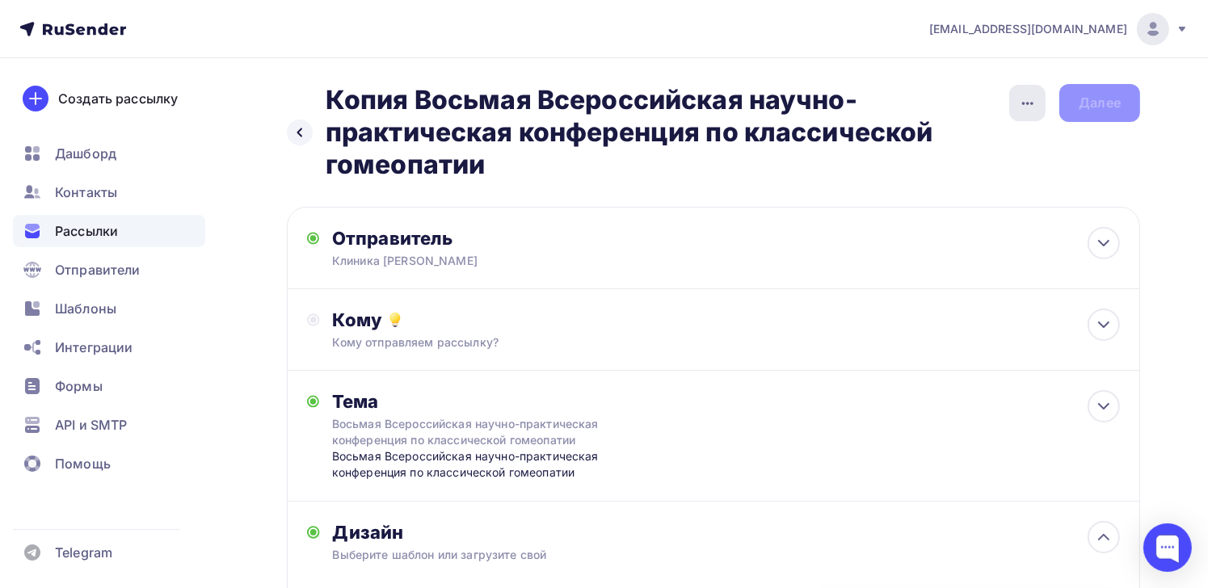
click at [1025, 102] on icon "button" at bounding box center [1027, 103] width 19 height 19
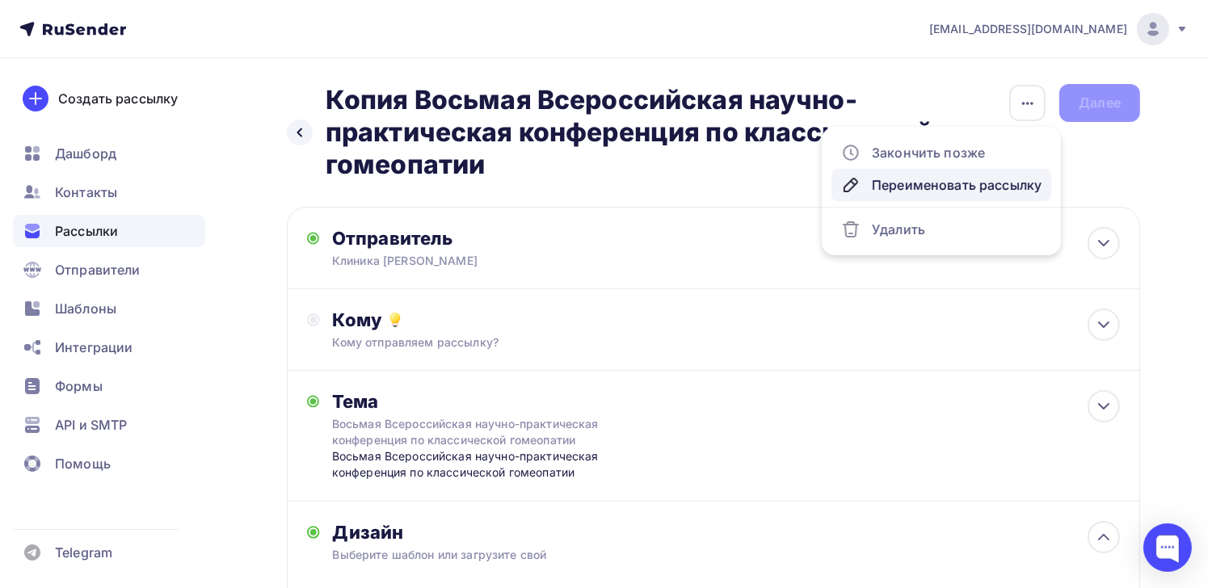
click at [897, 183] on div "Переименовать рассылку" at bounding box center [941, 184] width 200 height 19
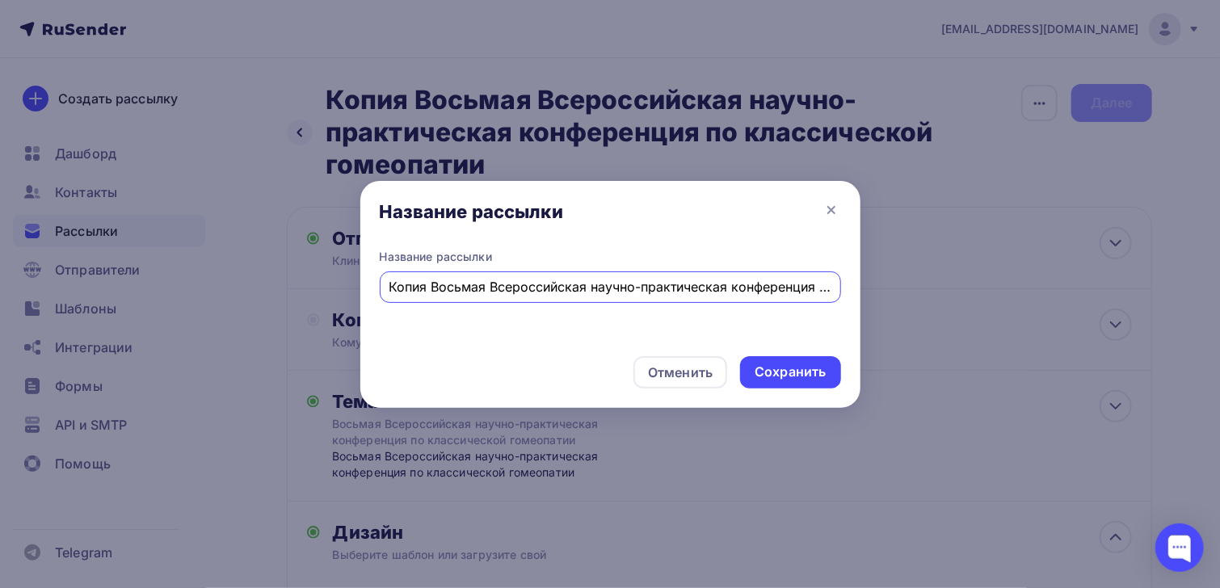
scroll to position [0, 174]
click at [406, 281] on input "Копия Восьмая Всероссийская научно-практическая конференция по классической гом…" at bounding box center [610, 286] width 443 height 19
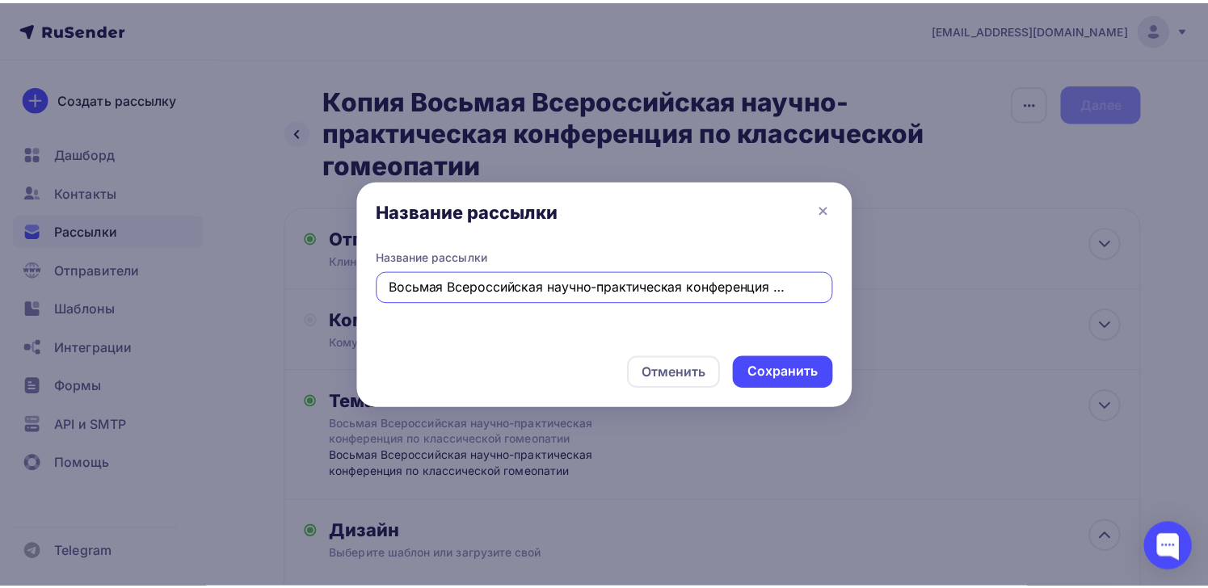
scroll to position [0, 0]
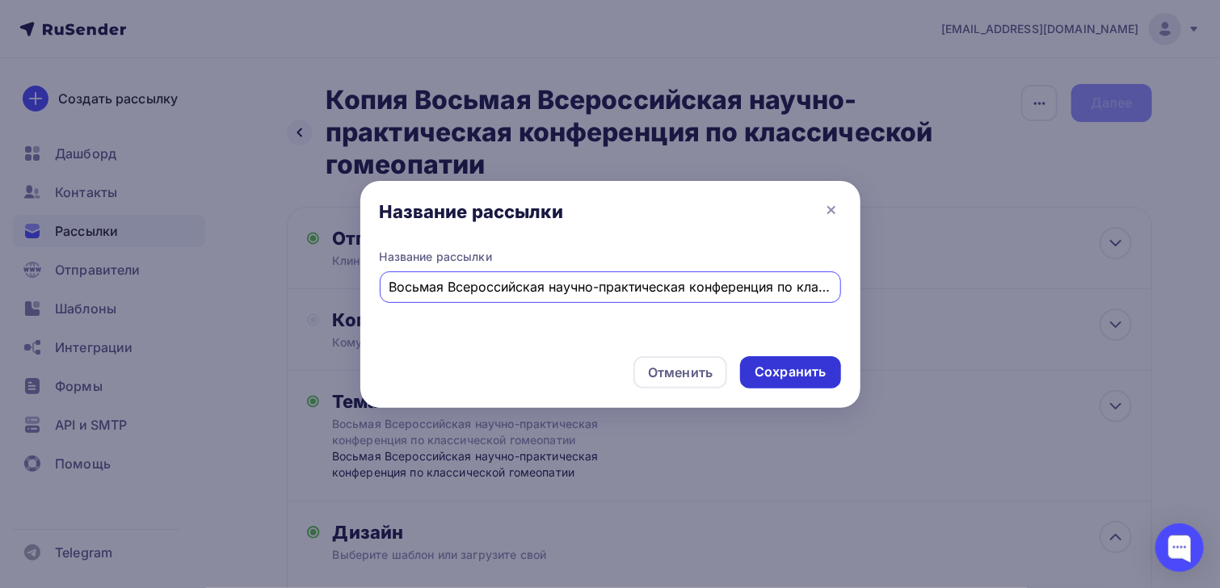
type input "Восьмая Всероссийская научно-практическая конференция по классической гомеопатии"
click at [804, 373] on div "Сохранить" at bounding box center [789, 372] width 71 height 19
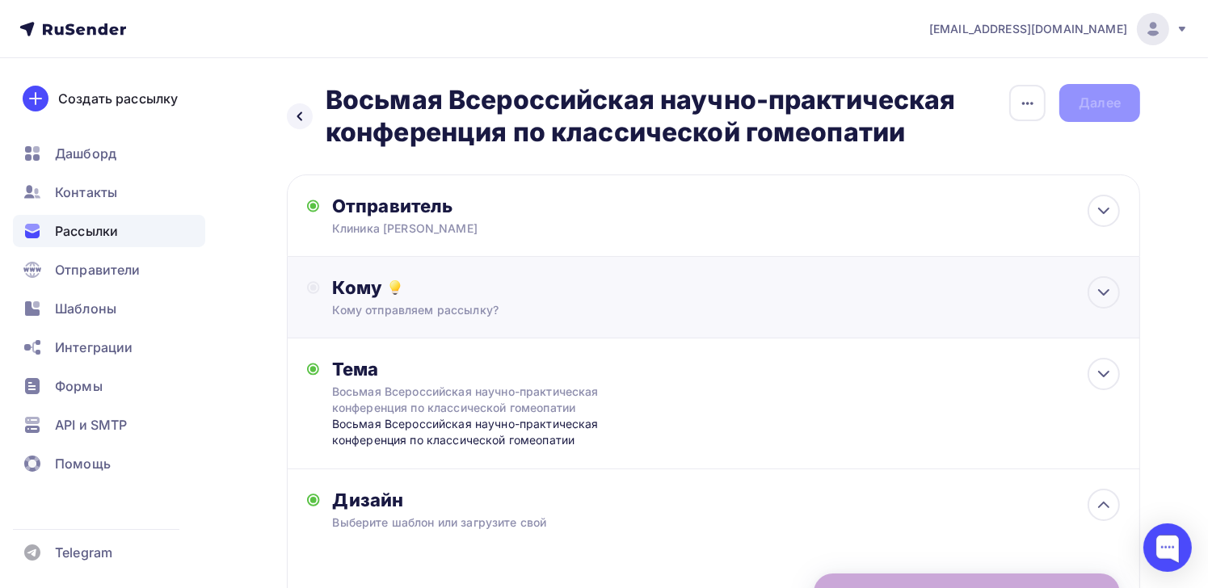
click at [637, 309] on div "Кому отправляем рассылку?" at bounding box center [687, 310] width 708 height 16
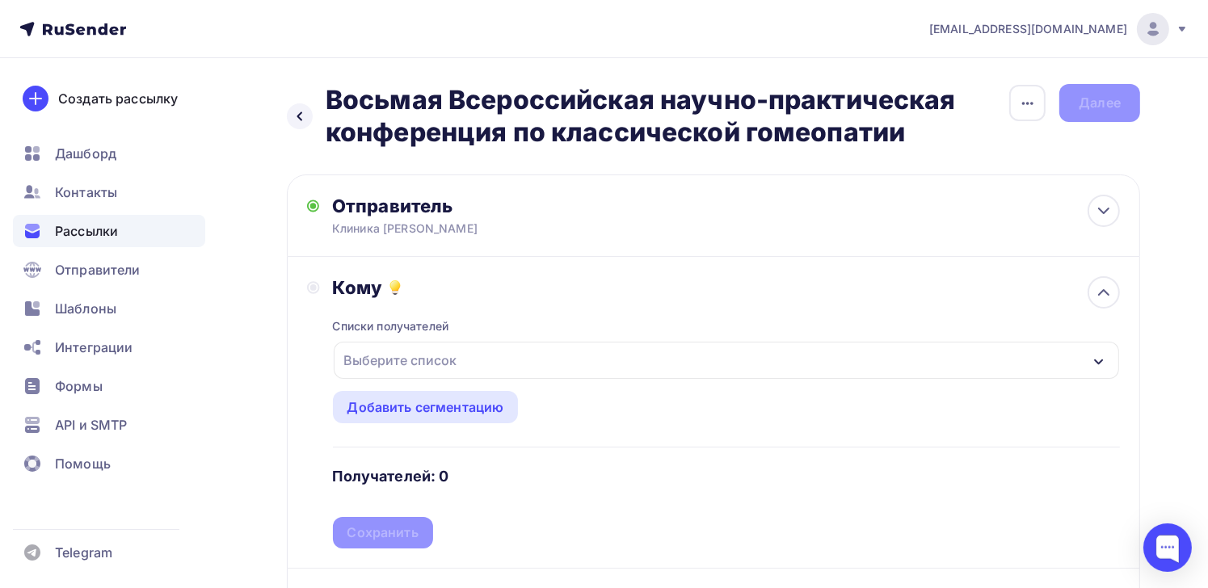
click at [427, 364] on div "Выберите список" at bounding box center [401, 360] width 126 height 29
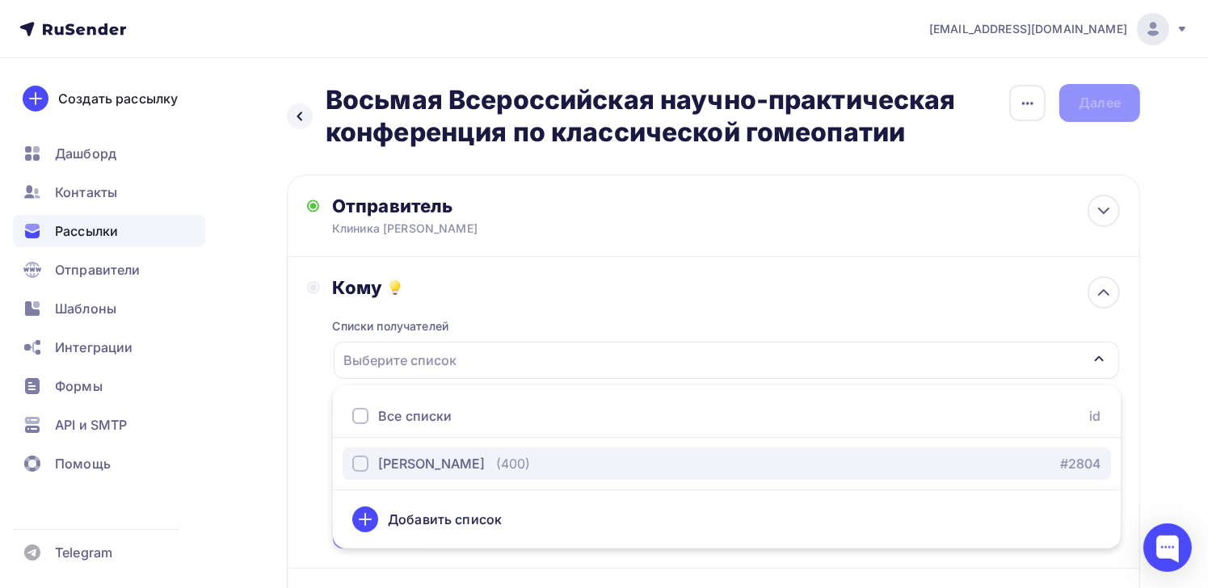
click at [381, 458] on div "[PERSON_NAME]" at bounding box center [431, 463] width 107 height 19
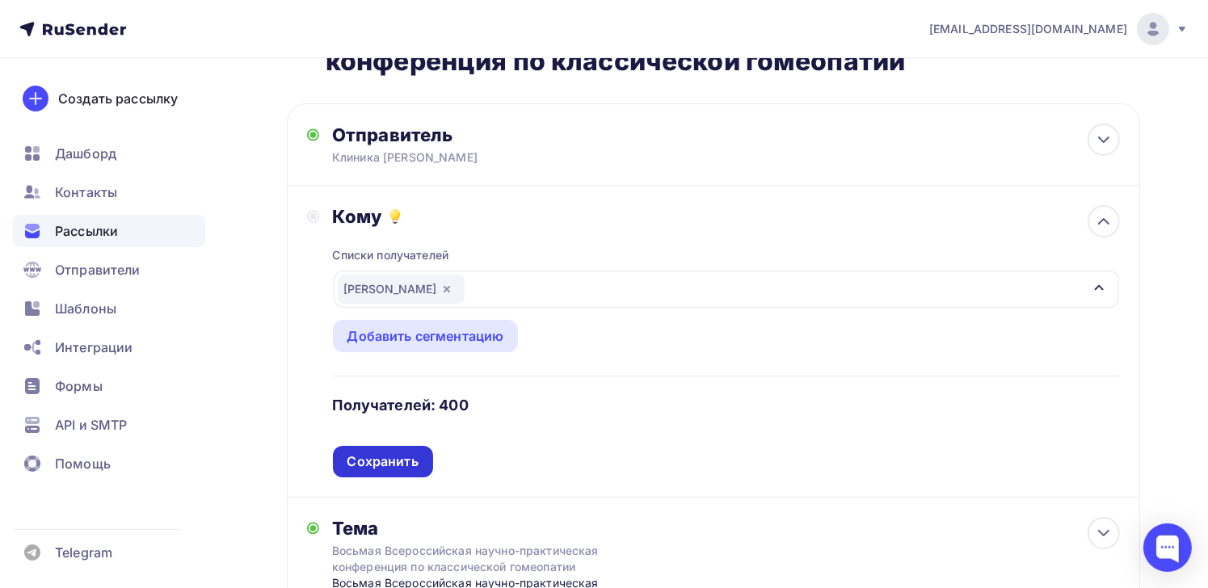
scroll to position [81, 0]
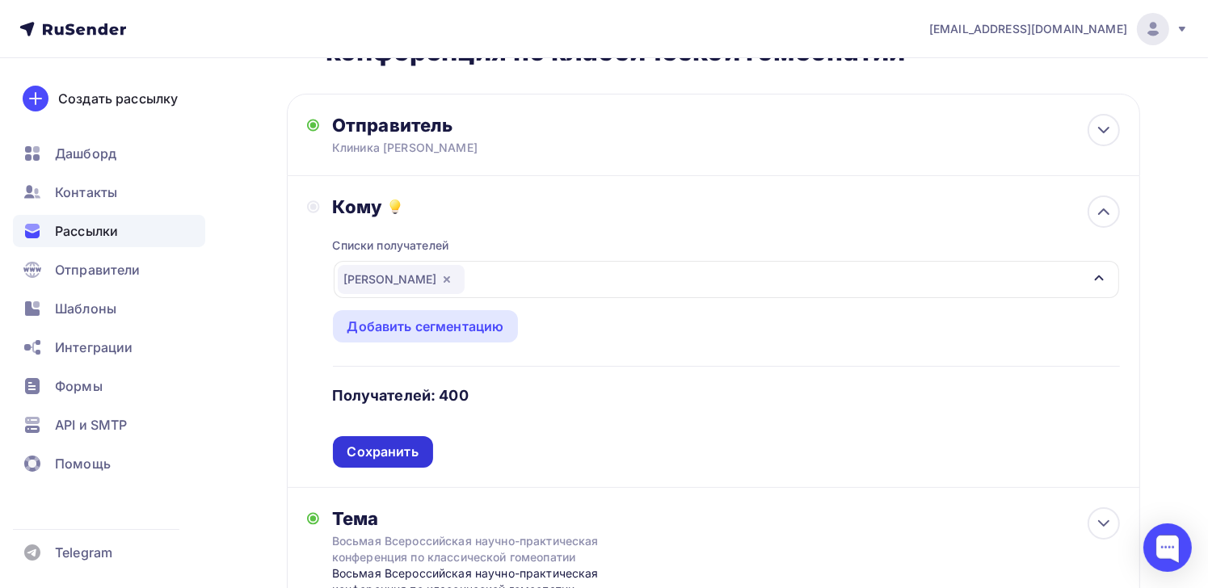
click at [368, 448] on div "Сохранить" at bounding box center [382, 452] width 71 height 19
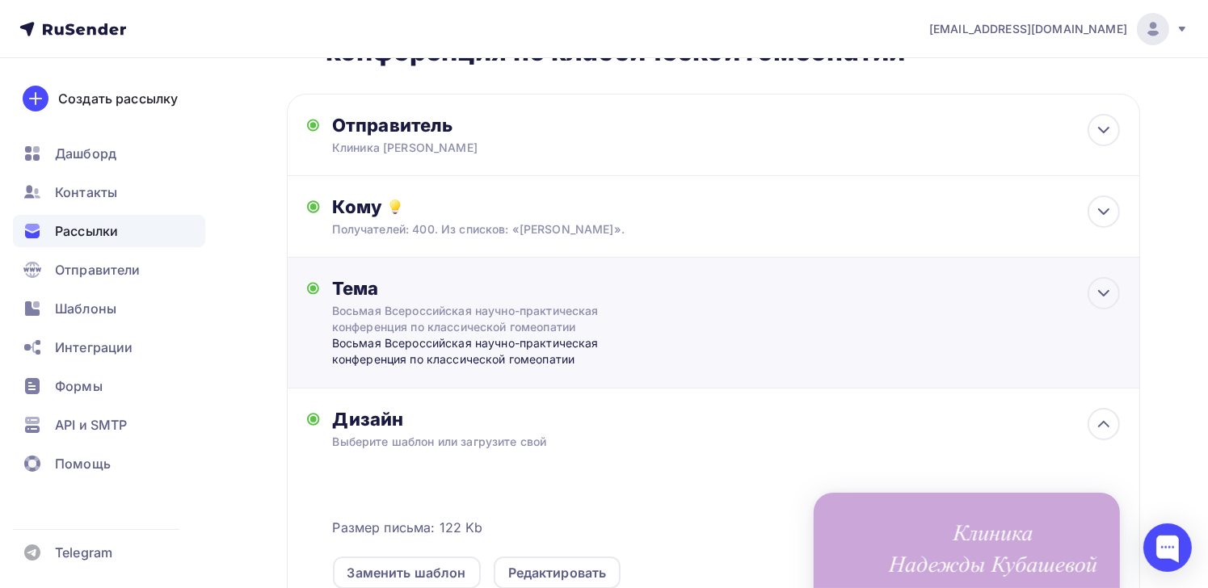
click at [391, 351] on div "Восьмая Всероссийская научно-практическая конференция по классической гомеопатии" at bounding box center [491, 351] width 319 height 33
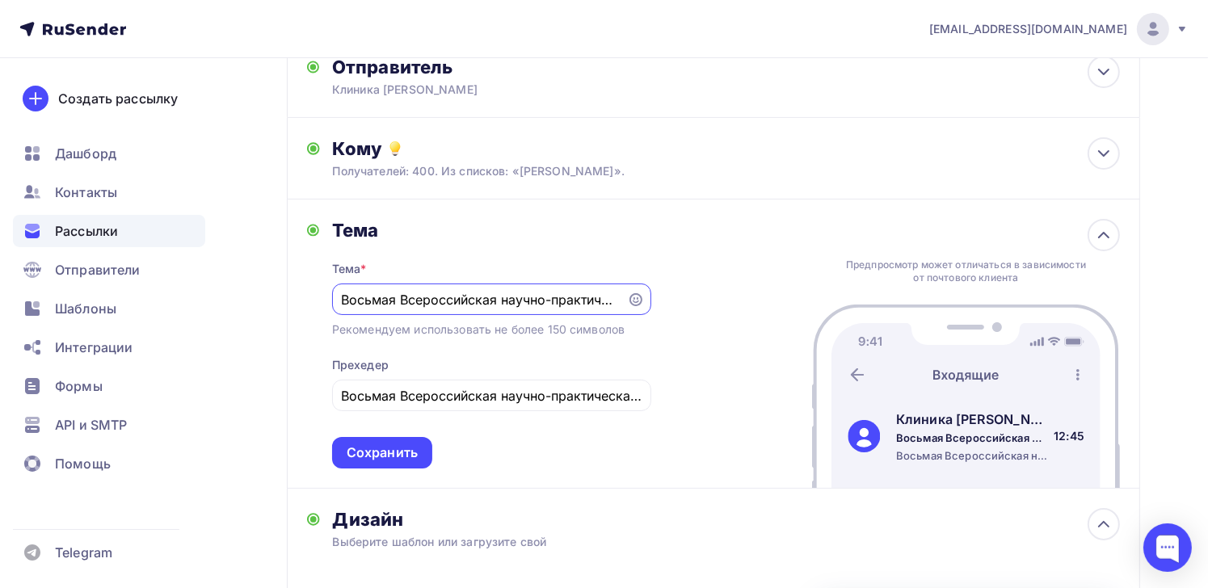
scroll to position [242, 0]
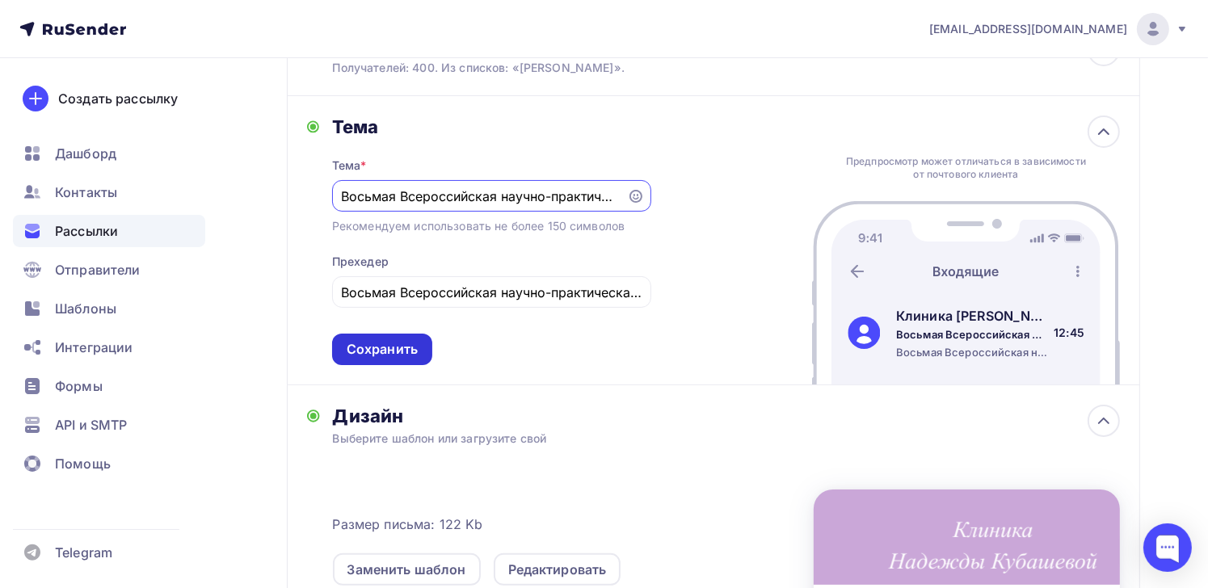
click at [385, 354] on div "Сохранить" at bounding box center [382, 349] width 71 height 19
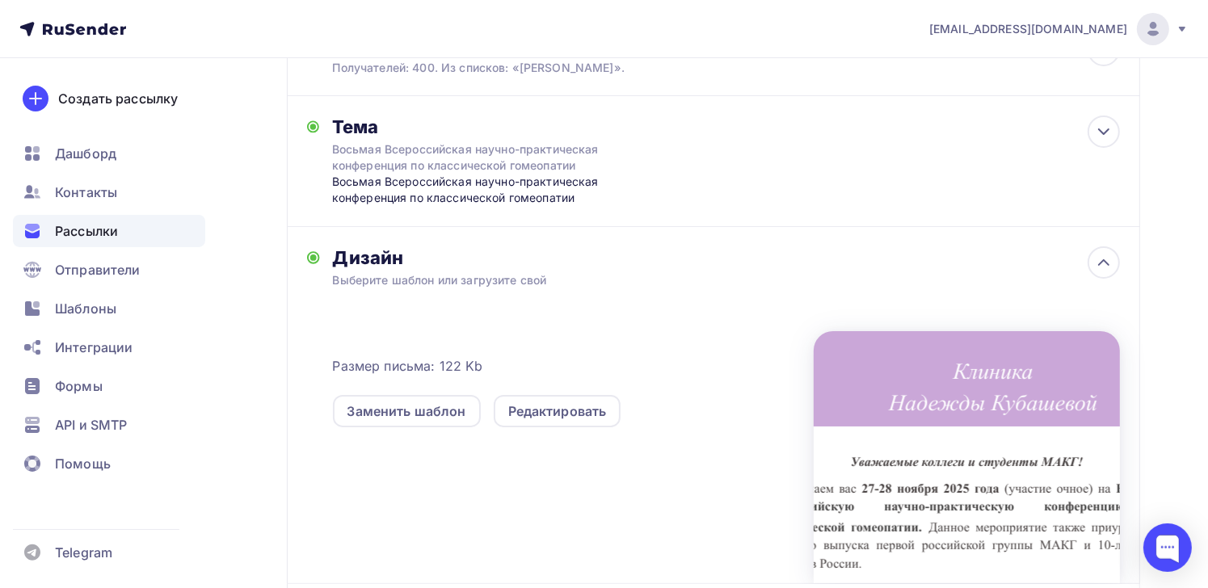
click at [400, 270] on div "Дизайн Выберите шаблон или загрузите свой Размер письма: 122 Kb Заменить шаблон…" at bounding box center [727, 414] width 788 height 337
click at [433, 404] on div "Заменить шаблон" at bounding box center [406, 410] width 119 height 19
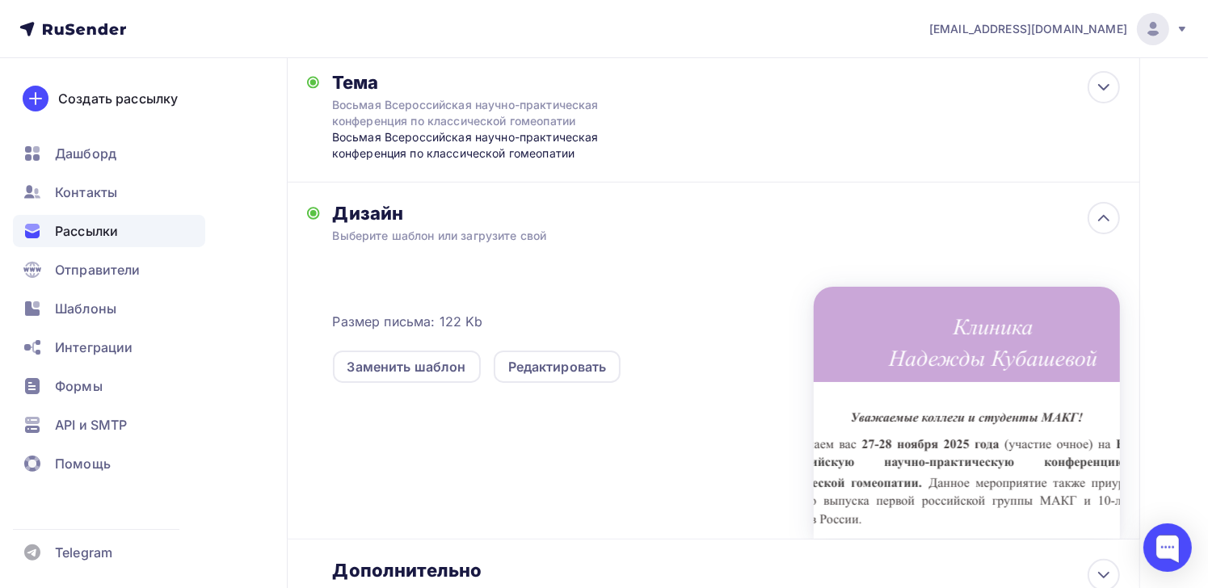
scroll to position [310, 0]
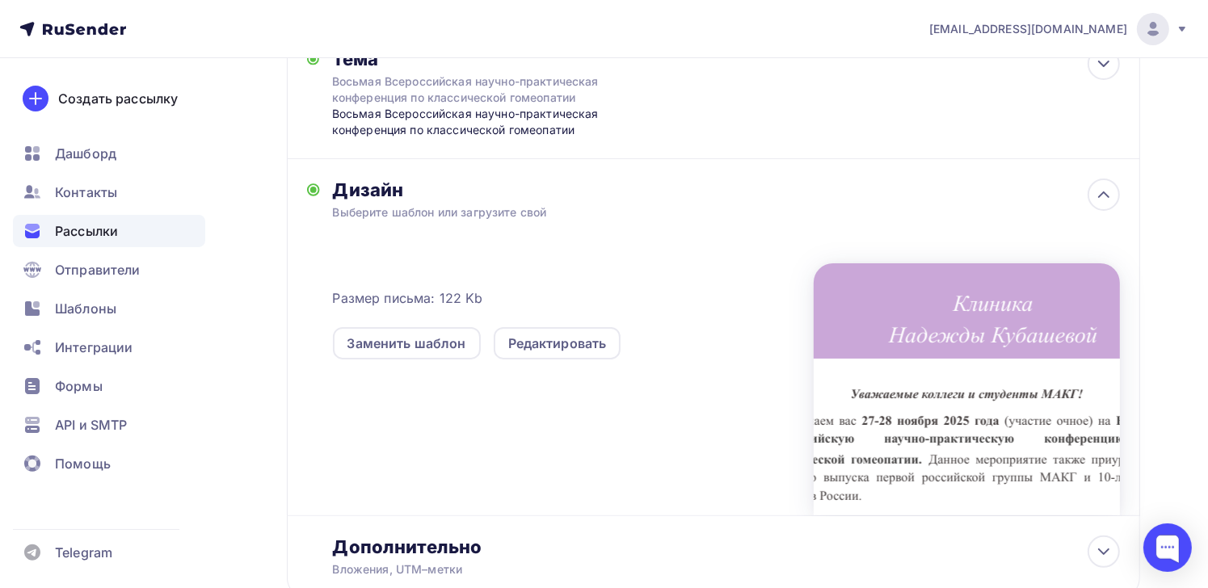
click at [961, 403] on div at bounding box center [966, 389] width 306 height 252
click at [523, 340] on div "Редактировать" at bounding box center [557, 343] width 99 height 19
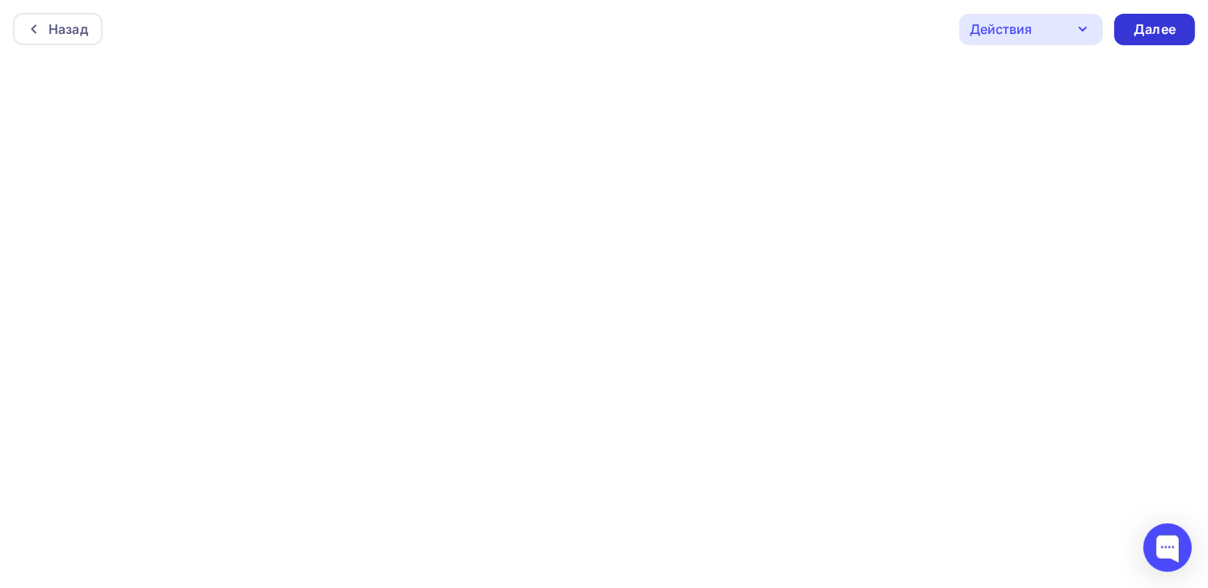
click at [1156, 22] on div "Далее" at bounding box center [1154, 29] width 42 height 19
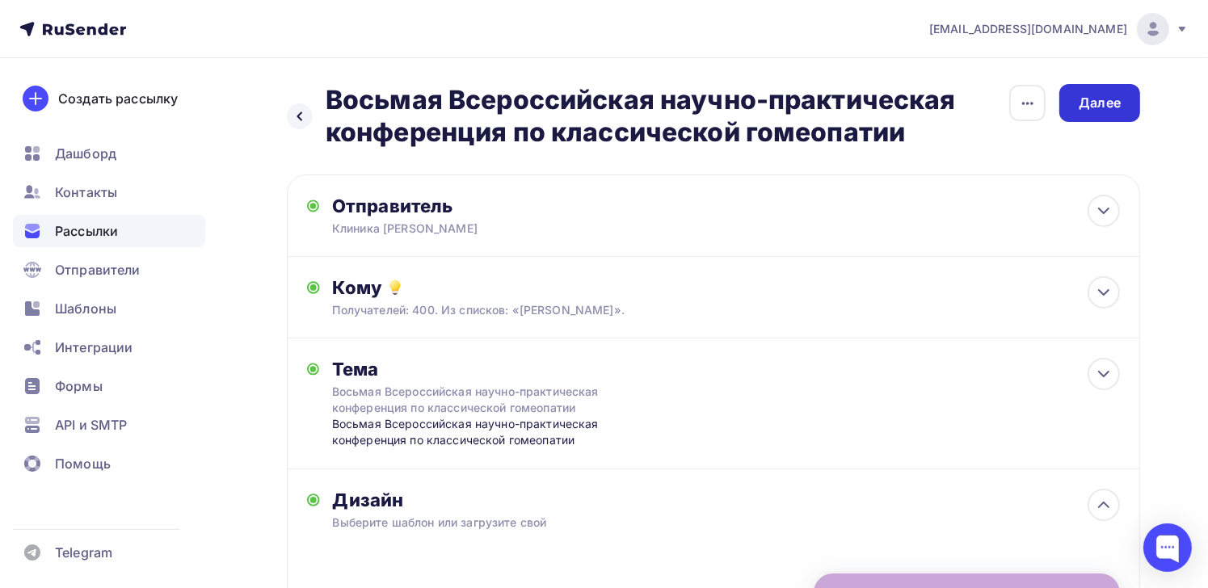
click at [1105, 105] on div "Далее" at bounding box center [1099, 103] width 42 height 19
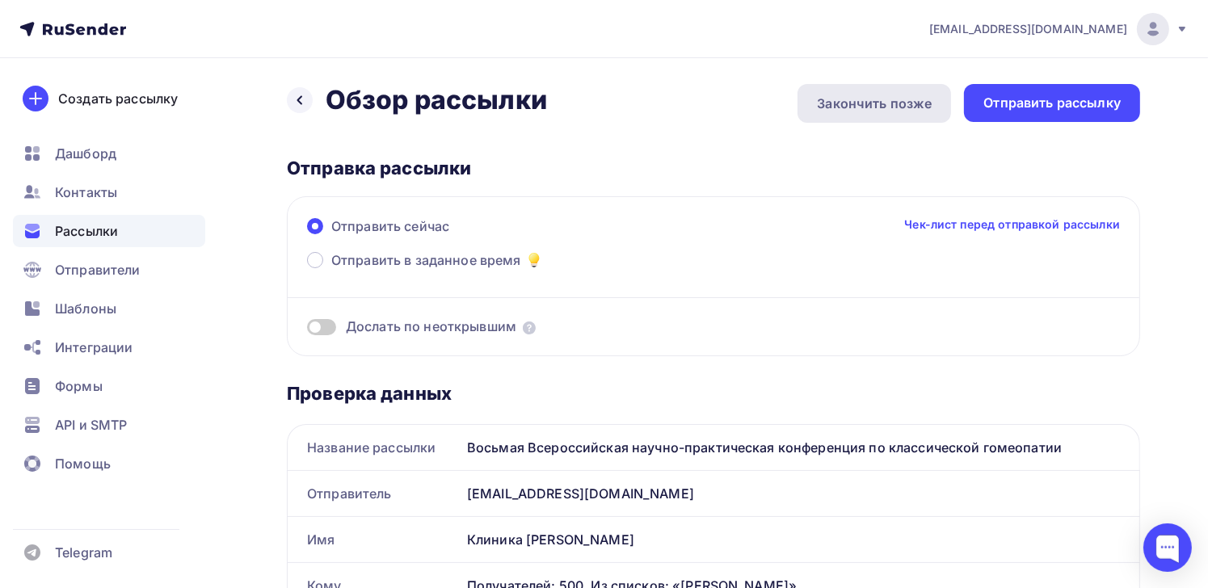
click at [879, 110] on div "Закончить позже" at bounding box center [874, 103] width 115 height 19
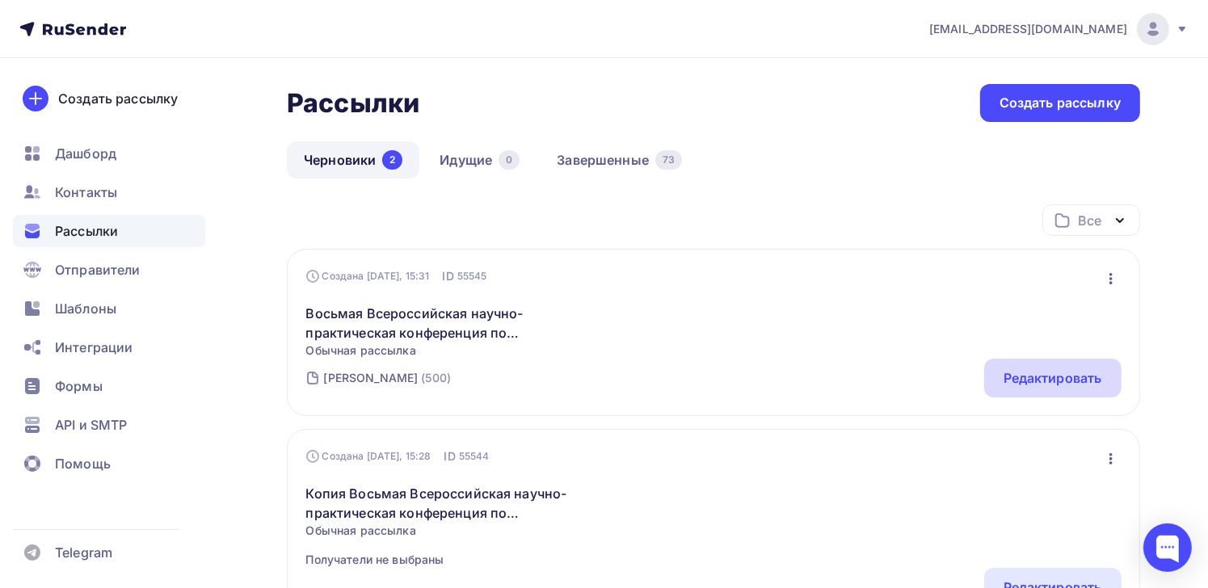
click at [1090, 371] on div "Редактировать" at bounding box center [1052, 377] width 99 height 19
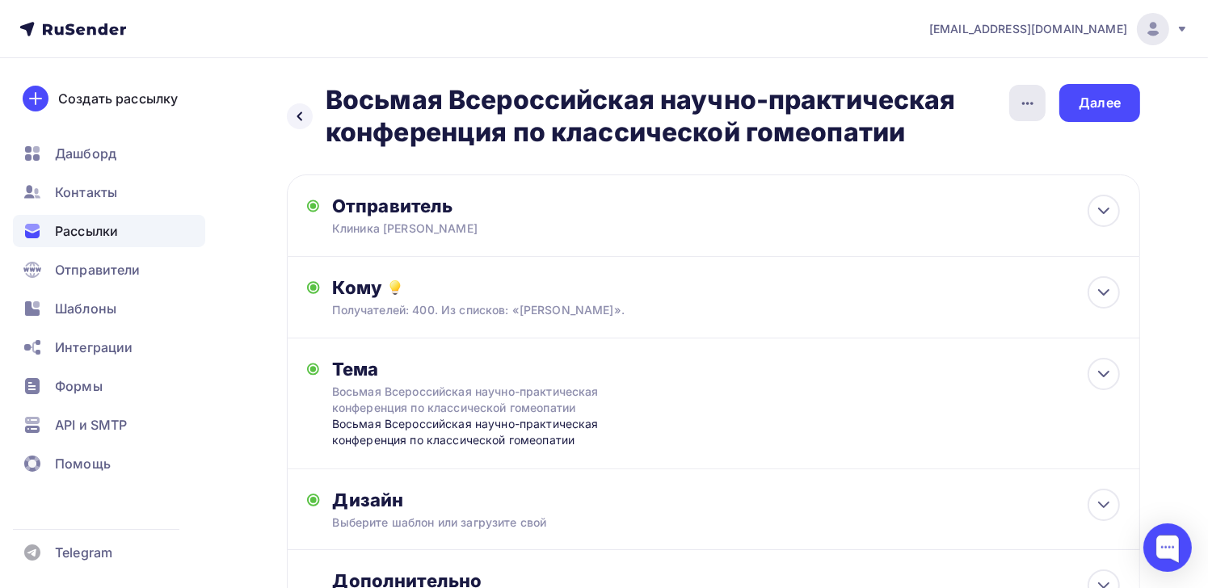
click at [1034, 102] on icon "button" at bounding box center [1027, 103] width 19 height 19
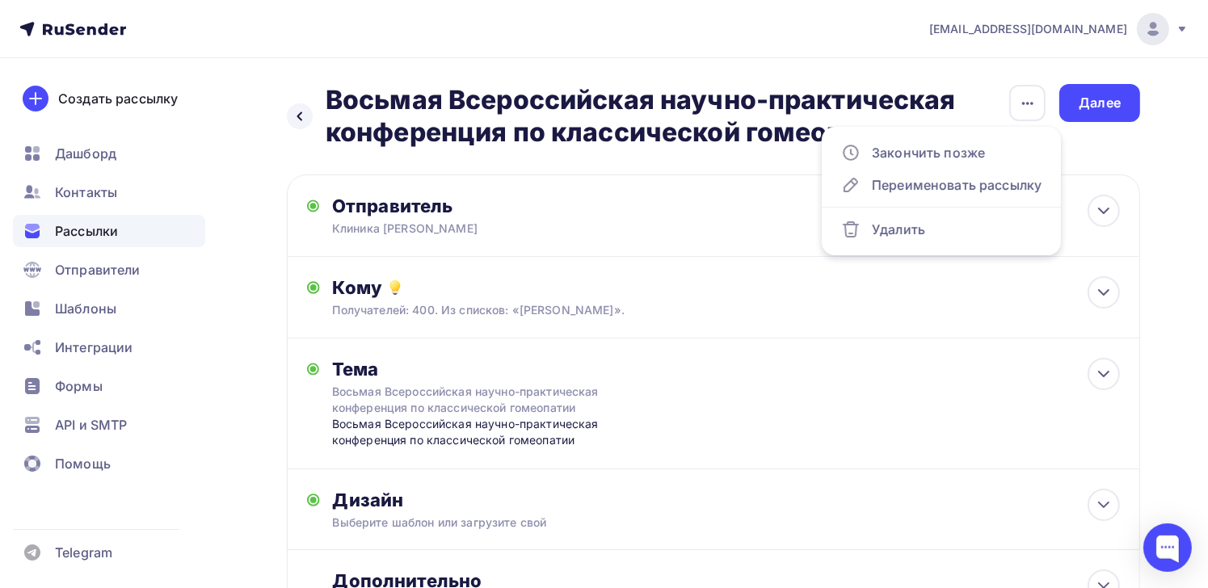
click at [1168, 161] on div "Назад Восьмая Всероссийская научно-практическая конференция по классической гом…" at bounding box center [604, 397] width 1208 height 678
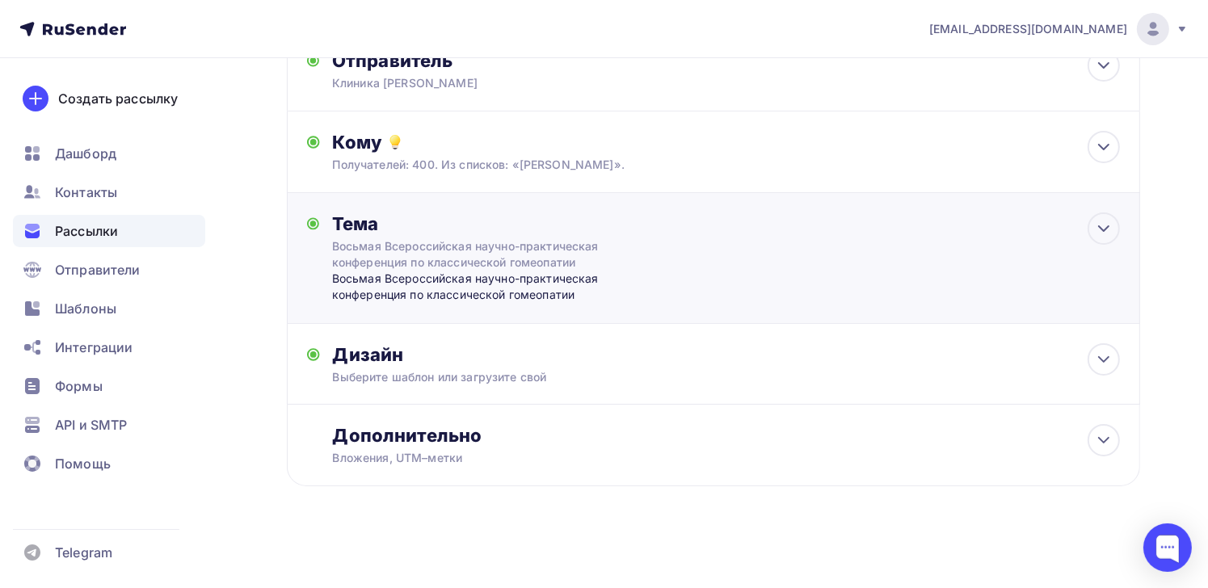
scroll to position [146, 0]
click at [604, 351] on div "Дизайн" at bounding box center [727, 354] width 788 height 23
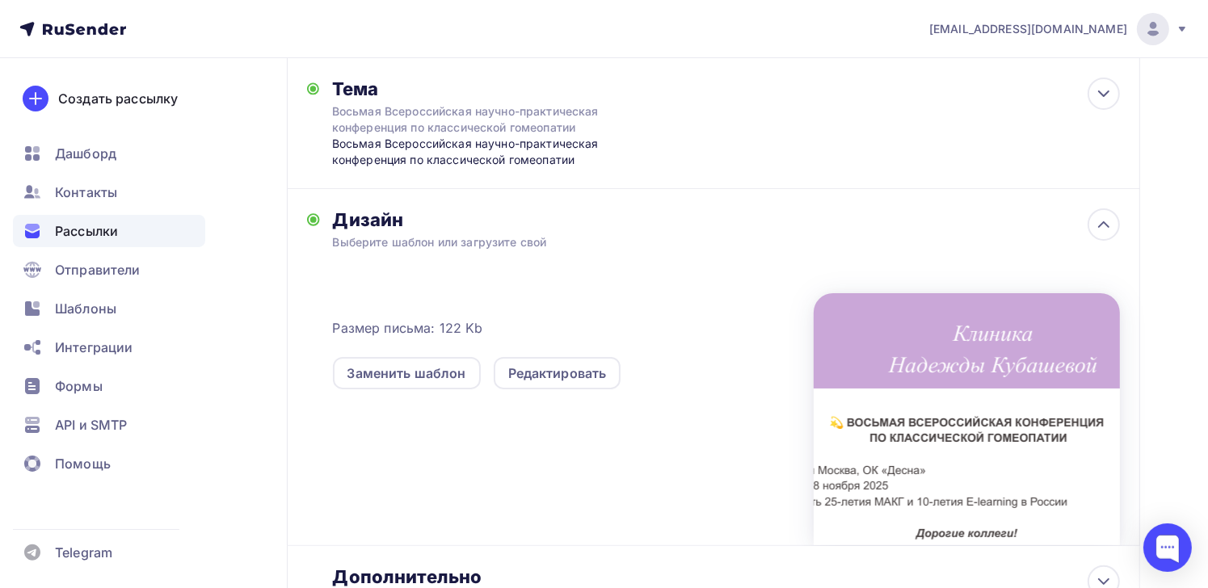
scroll to position [308, 0]
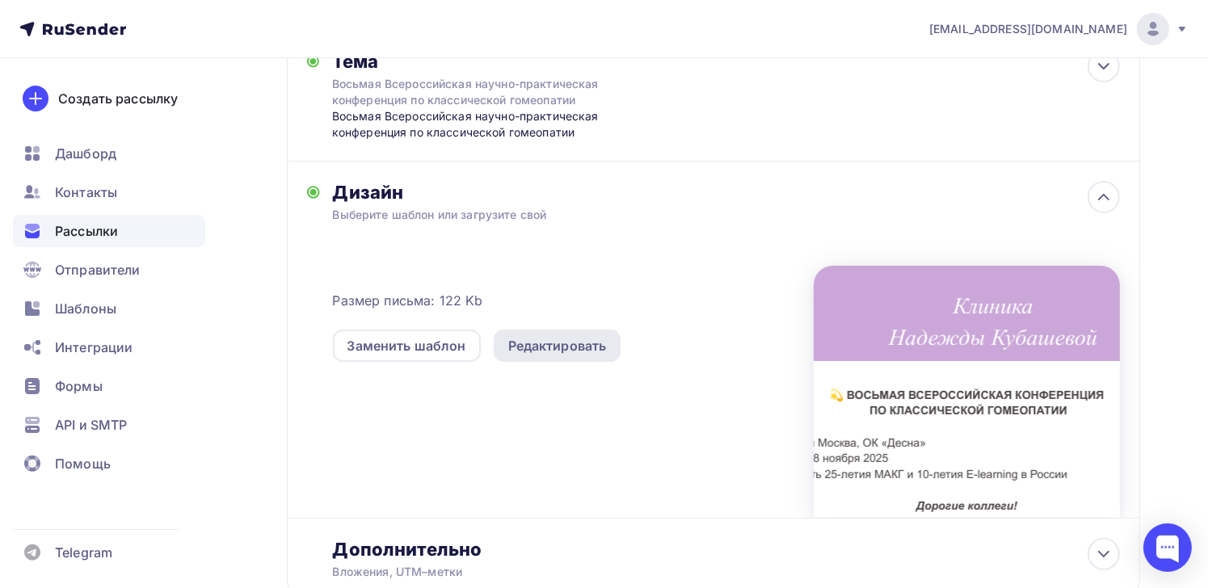
click at [547, 348] on div "Редактировать" at bounding box center [557, 345] width 99 height 19
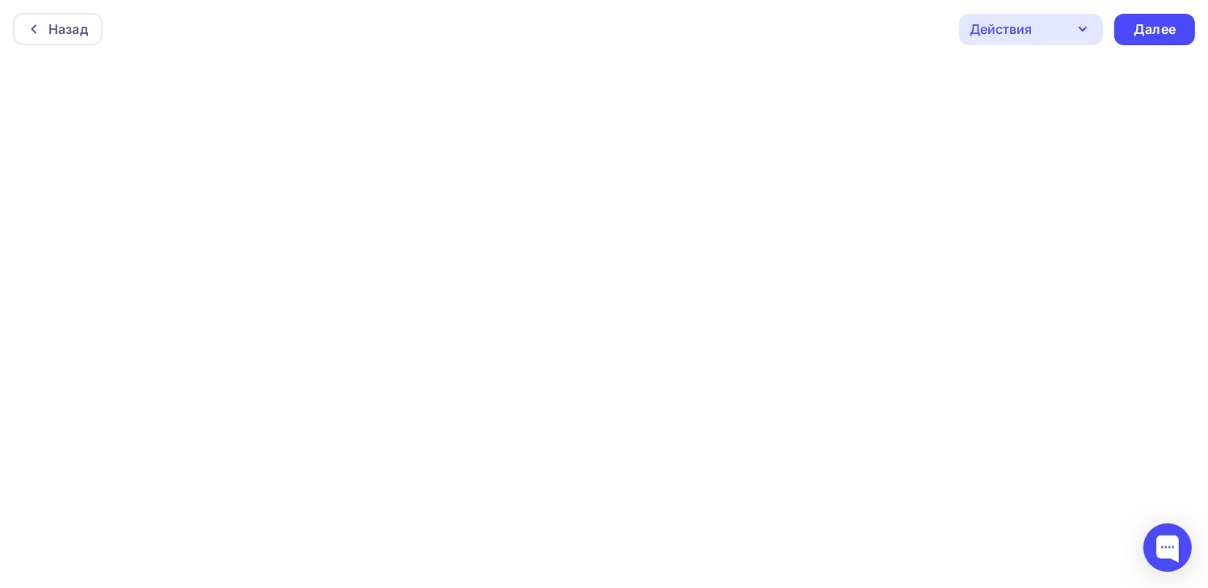
click at [1076, 28] on icon "button" at bounding box center [1082, 28] width 19 height 19
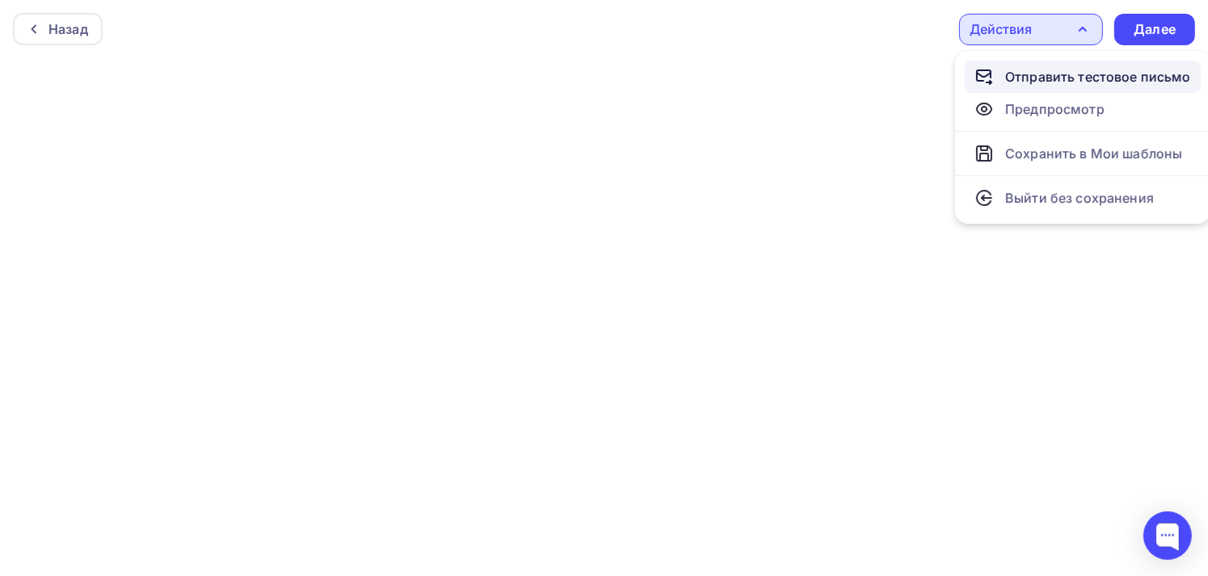
click at [1047, 78] on div "Отправить тестовое письмо" at bounding box center [1098, 76] width 186 height 19
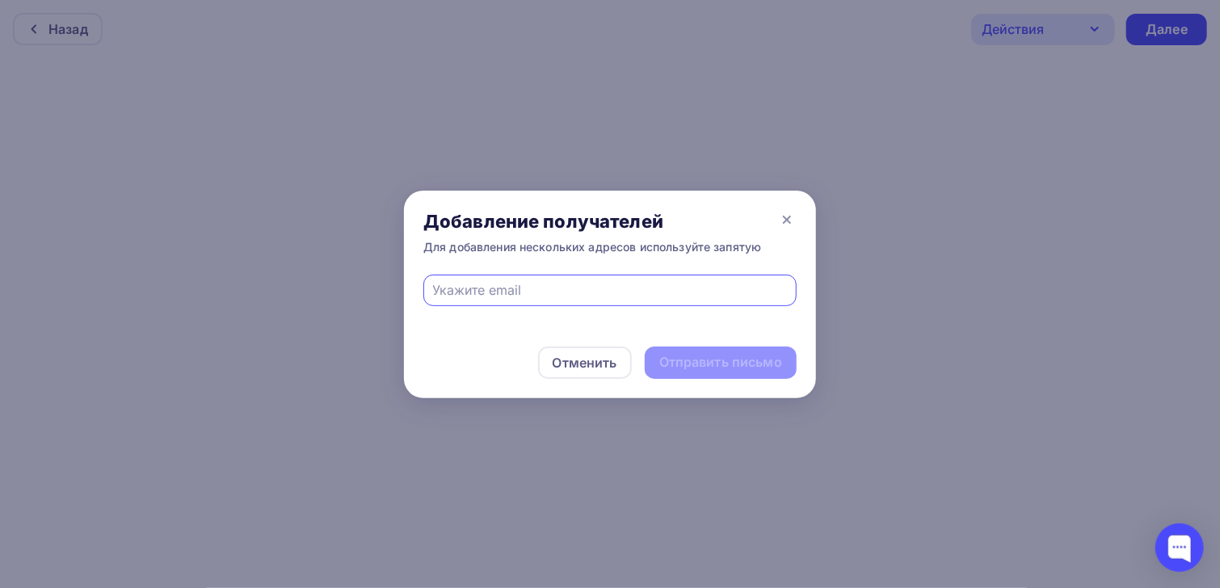
type input "[EMAIL_ADDRESS][DOMAIN_NAME]"
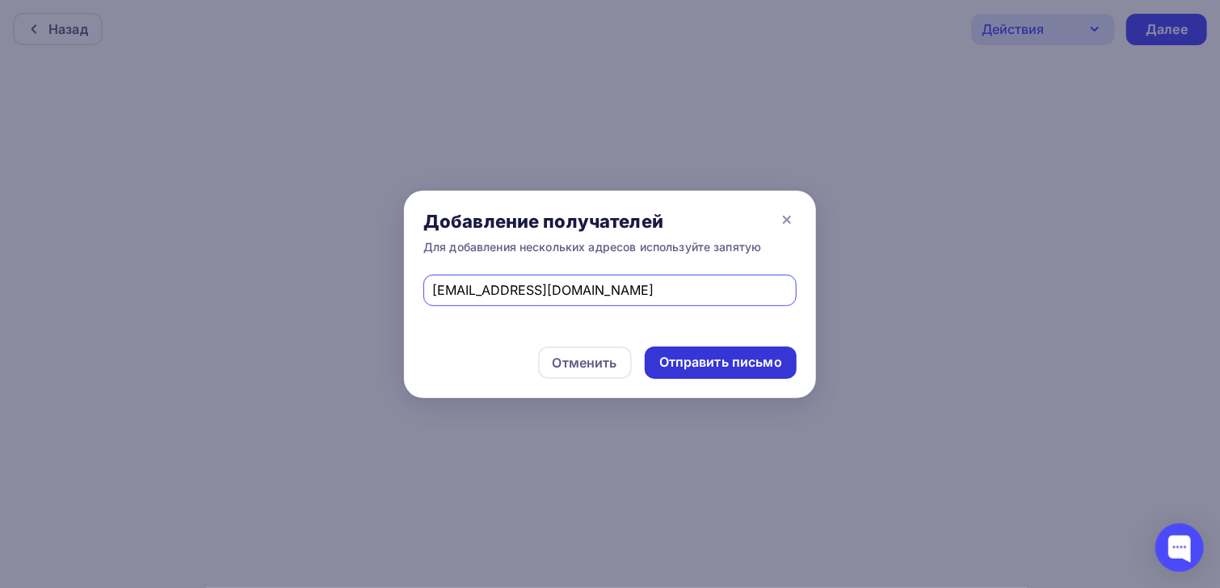
click at [713, 359] on div "Отправить письмо" at bounding box center [720, 362] width 123 height 19
